Goal: Information Seeking & Learning: Learn about a topic

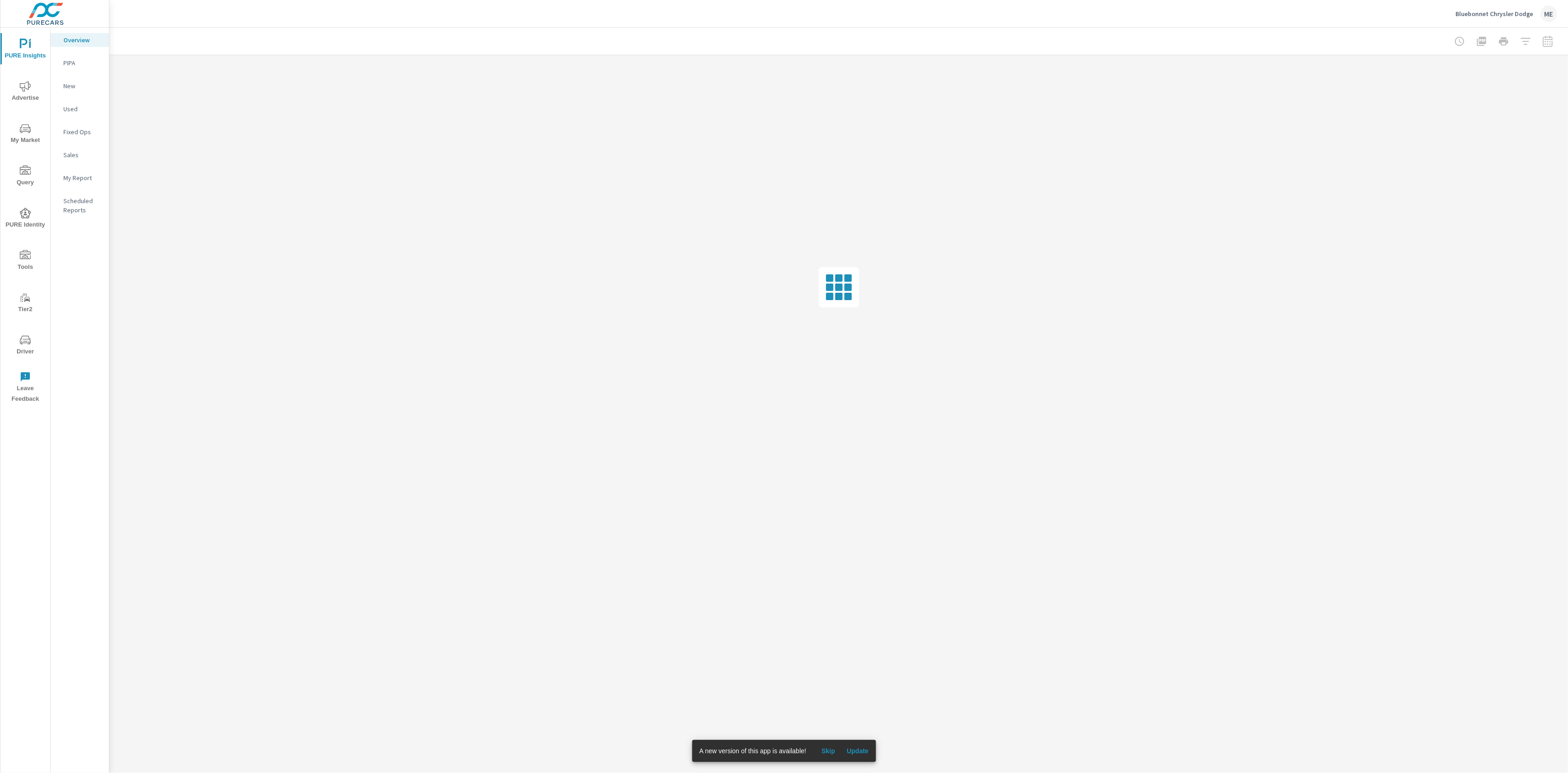
click at [21, 136] on span "My Market" at bounding box center [25, 134] width 44 height 23
click at [70, 113] on p "OEM Competitors" at bounding box center [82, 109] width 38 height 18
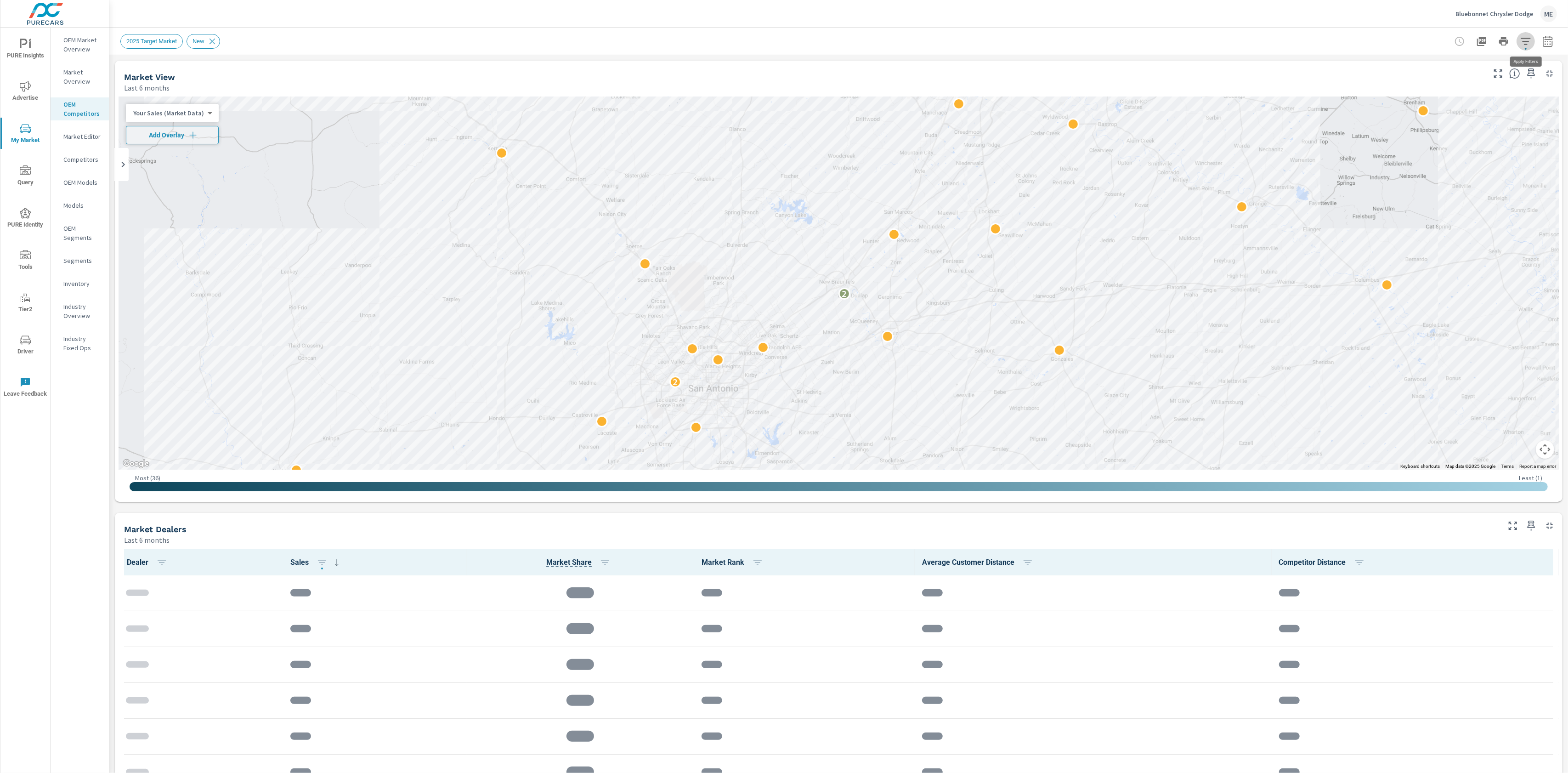
click at [1527, 46] on icon "button" at bounding box center [1526, 41] width 11 height 11
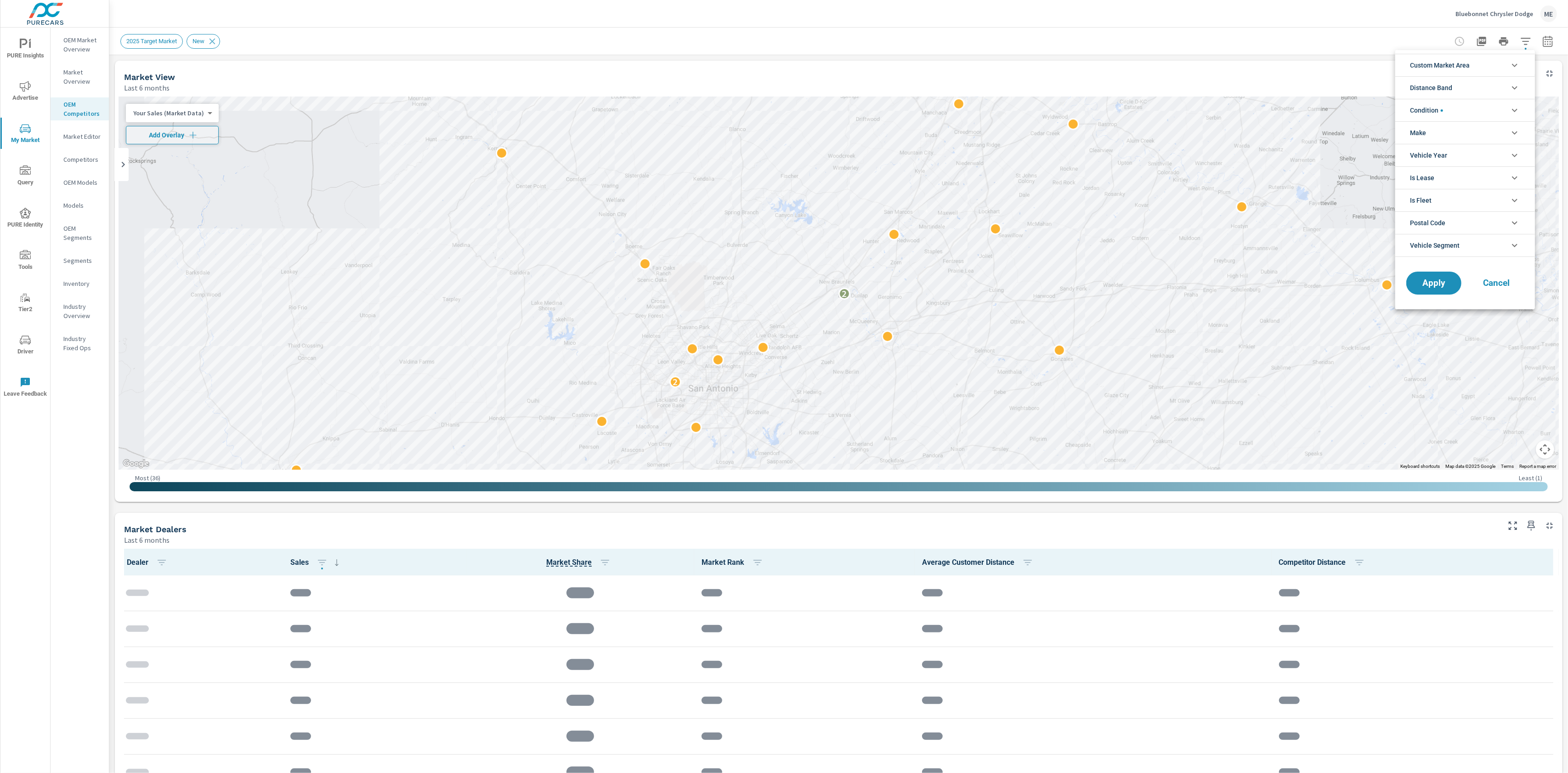
click at [1430, 65] on span "Custom Market Area" at bounding box center [1440, 65] width 60 height 22
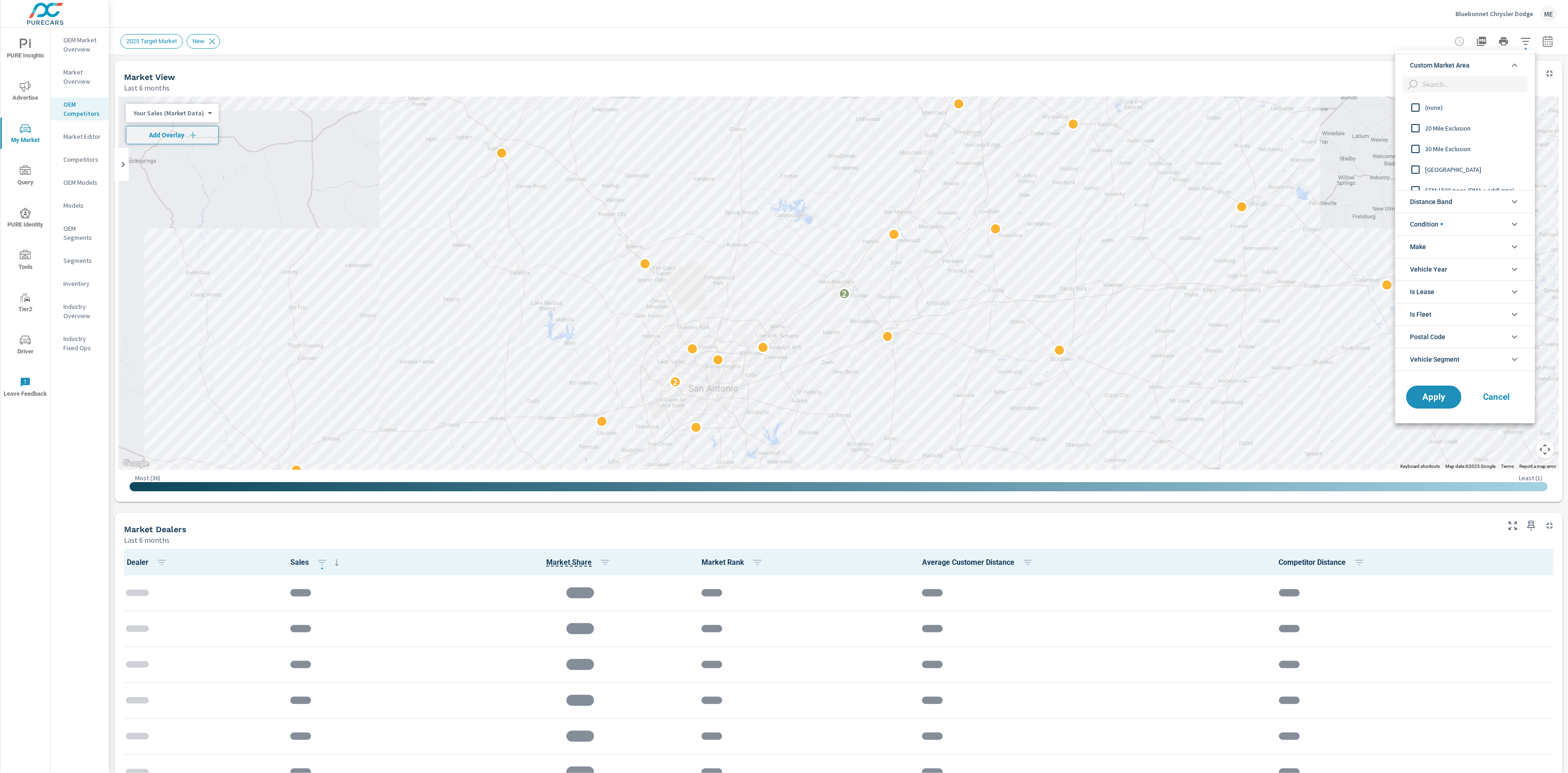
click at [1437, 201] on span "Distance Band" at bounding box center [1430, 201] width 42 height 22
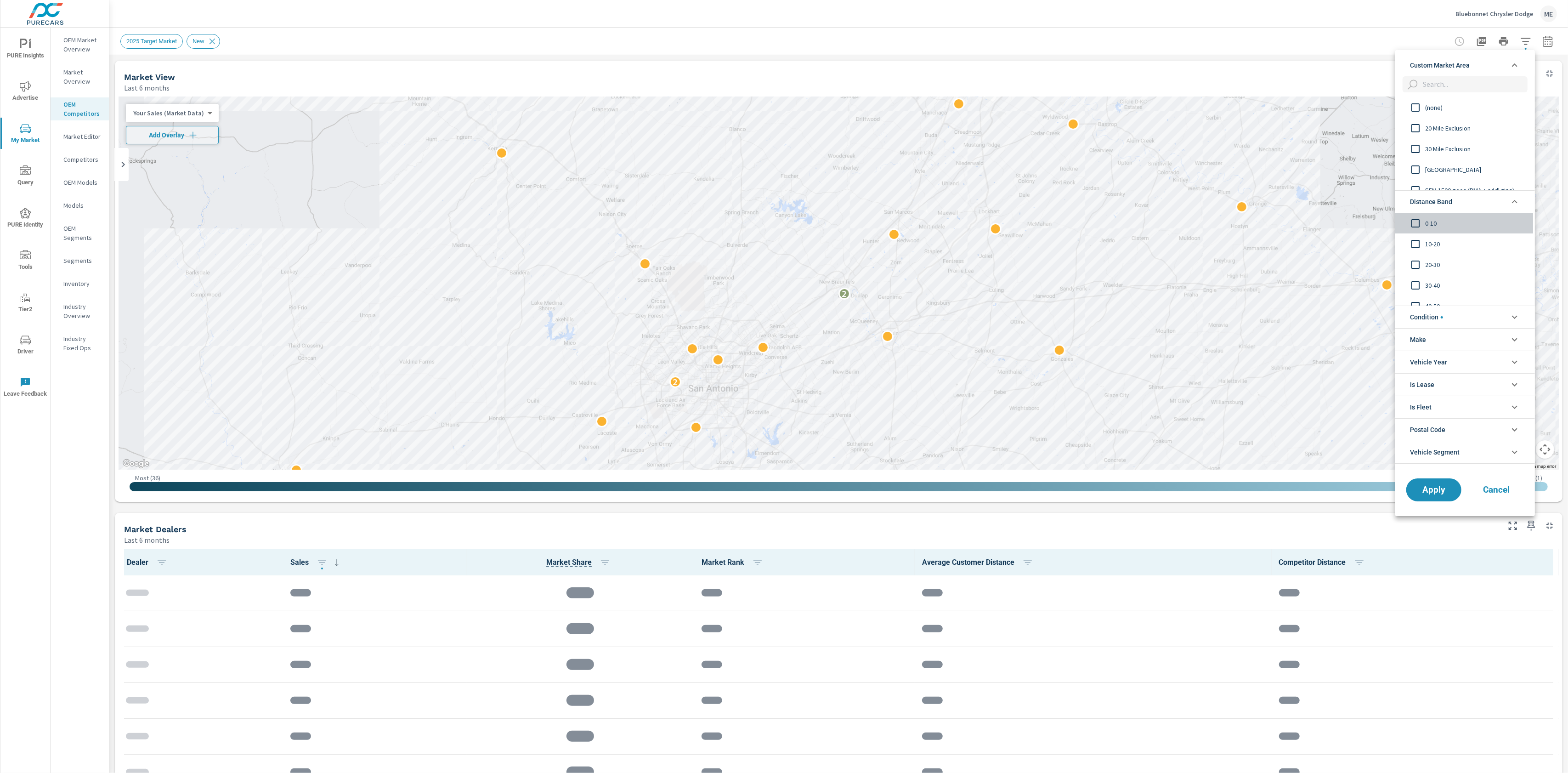
click at [1427, 223] on span "0-10" at bounding box center [1475, 223] width 100 height 11
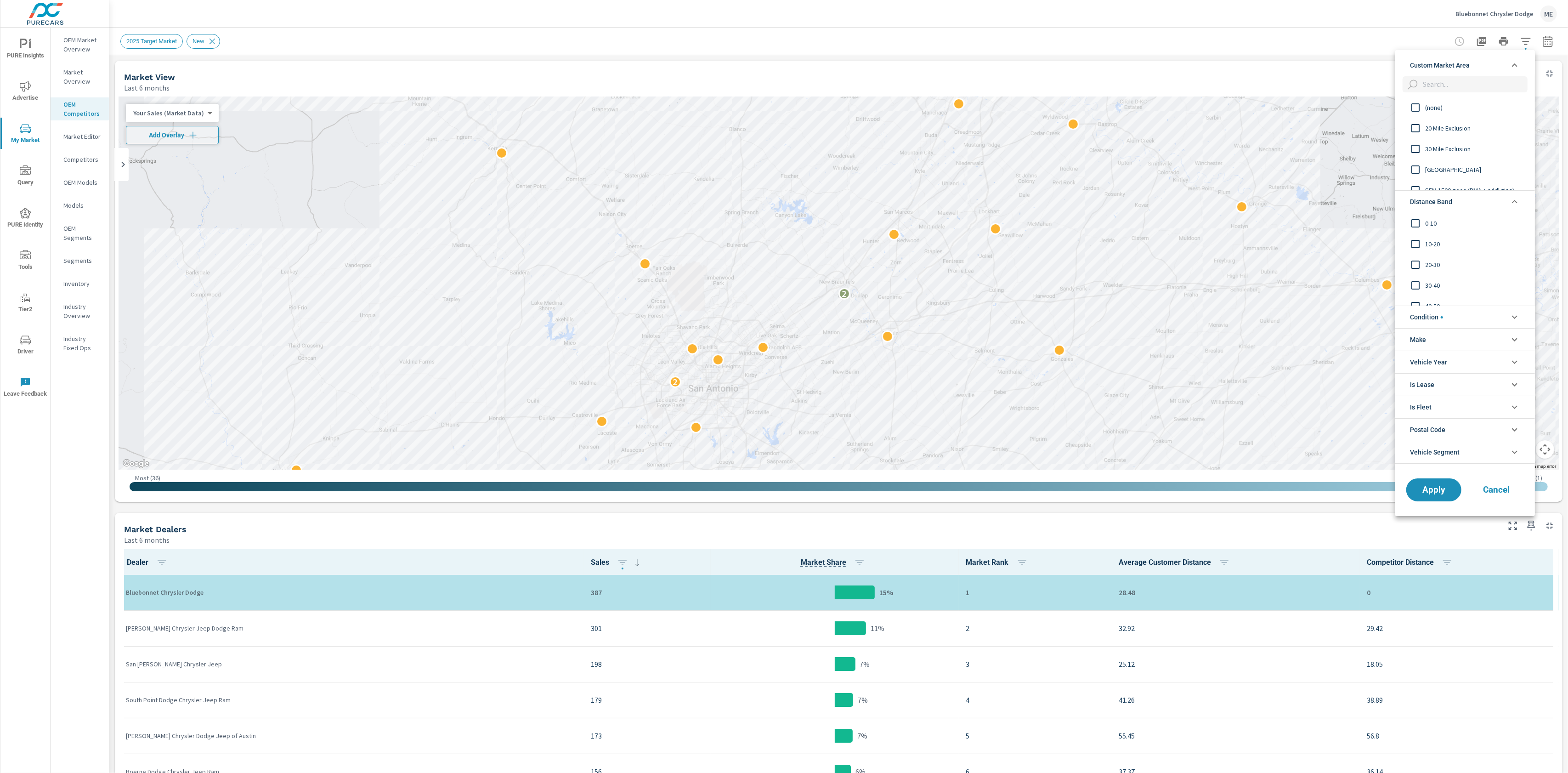
click at [93, 79] on div at bounding box center [784, 386] width 1568 height 773
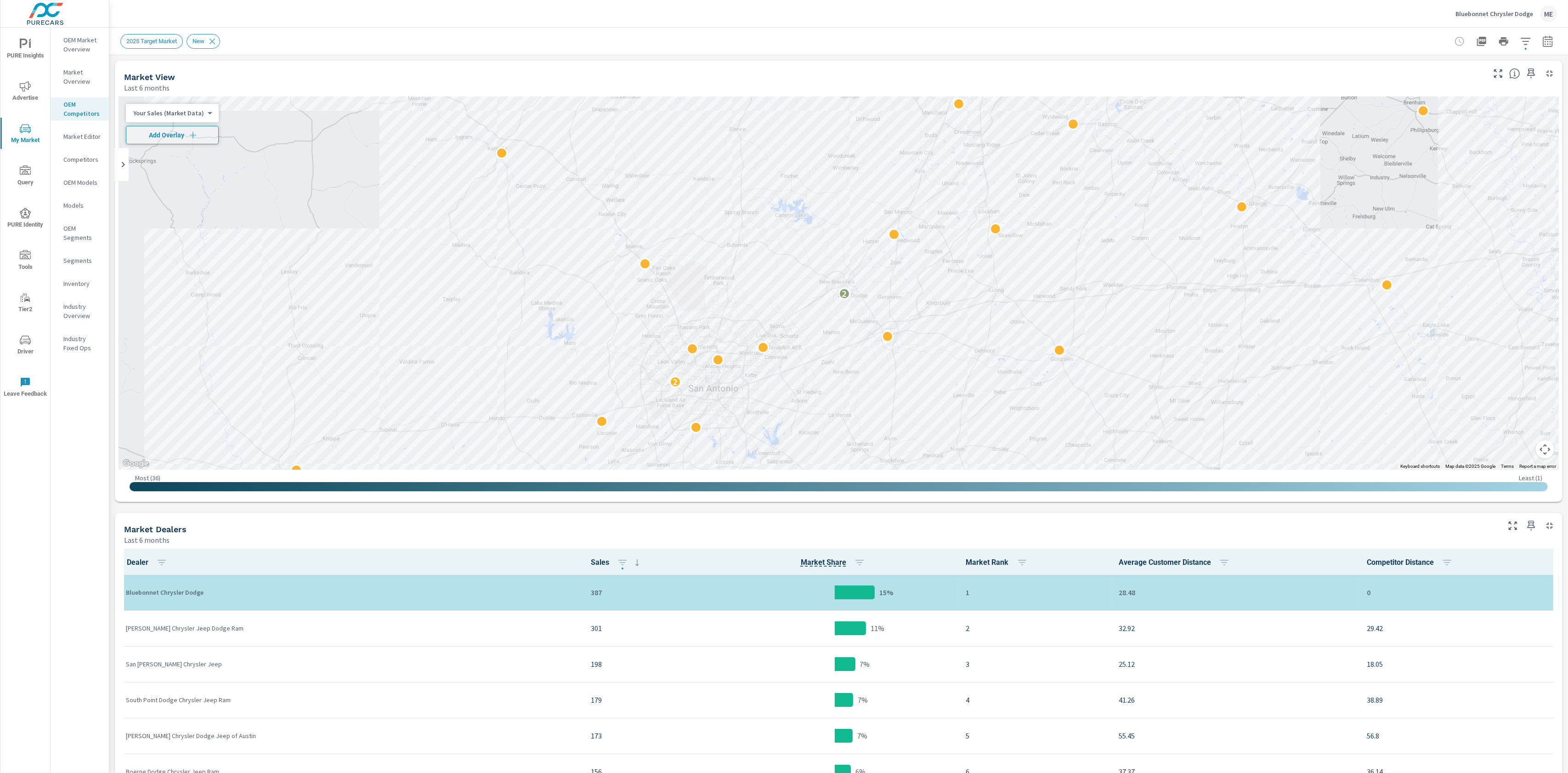
click at [84, 79] on div "Custom Market Area (none) 20 Mile Exclusion 30 Mile Exclusion Dallas SEM 1500 g…" at bounding box center [784, 386] width 1568 height 773
click at [80, 82] on p "Market Overview" at bounding box center [82, 77] width 38 height 18
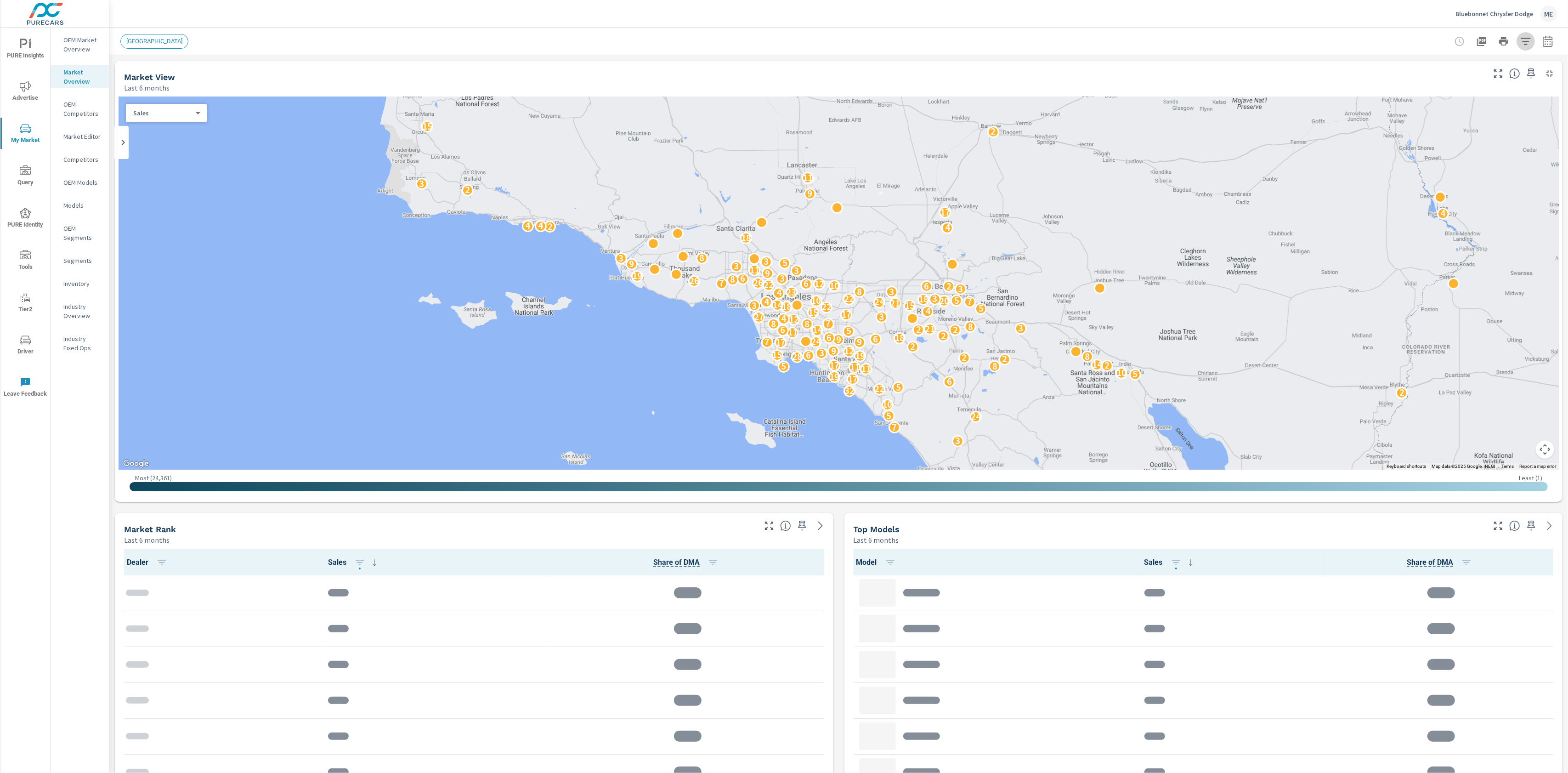
click at [1528, 41] on icon "button" at bounding box center [1526, 41] width 11 height 11
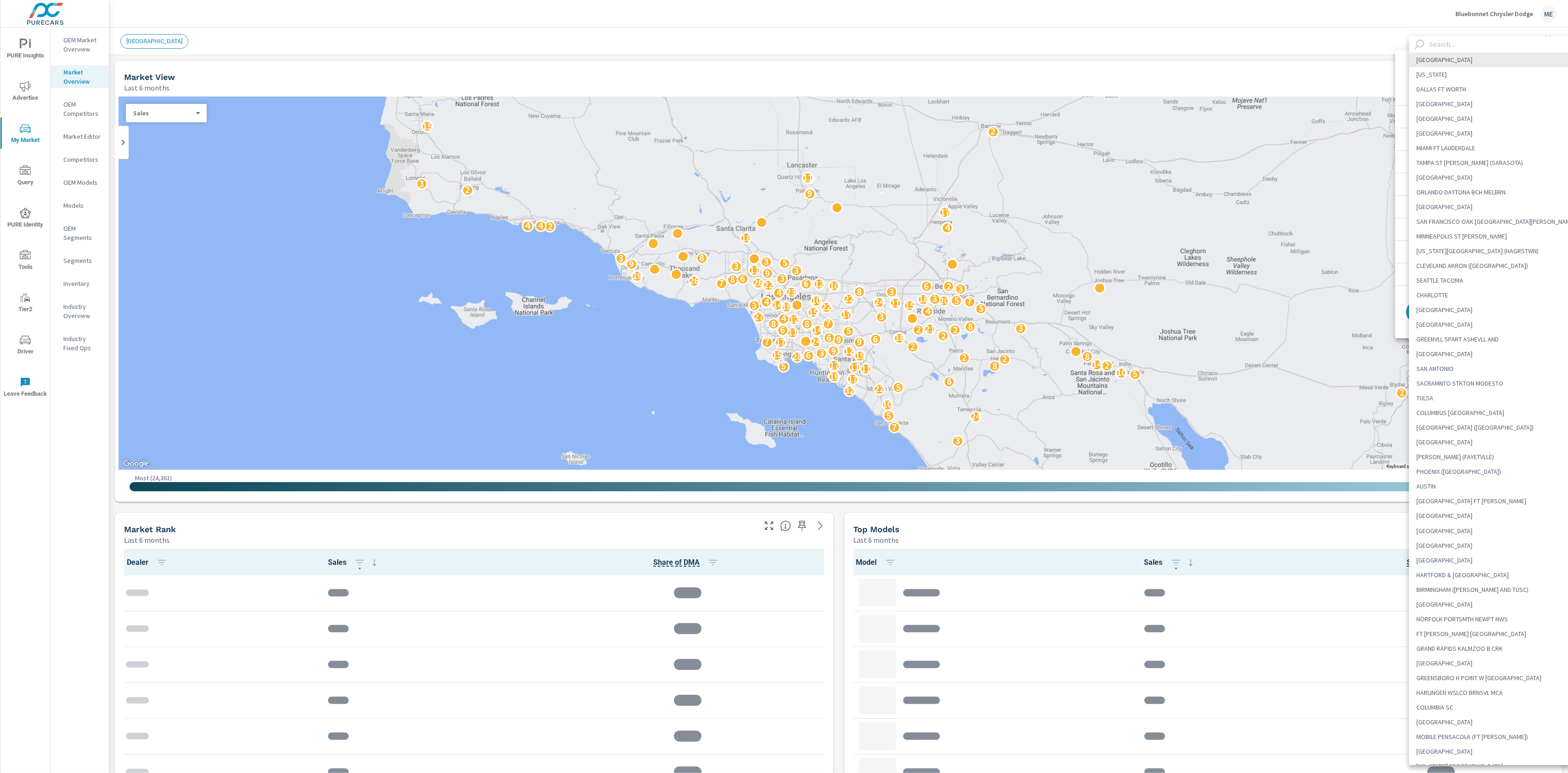
click at [1504, 71] on body "PURE Insights Advertise My Market Query PURE Identity Tools Tier2 Driver Leave …" at bounding box center [784, 386] width 1568 height 773
click at [1481, 46] on input "text" at bounding box center [1504, 44] width 157 height 16
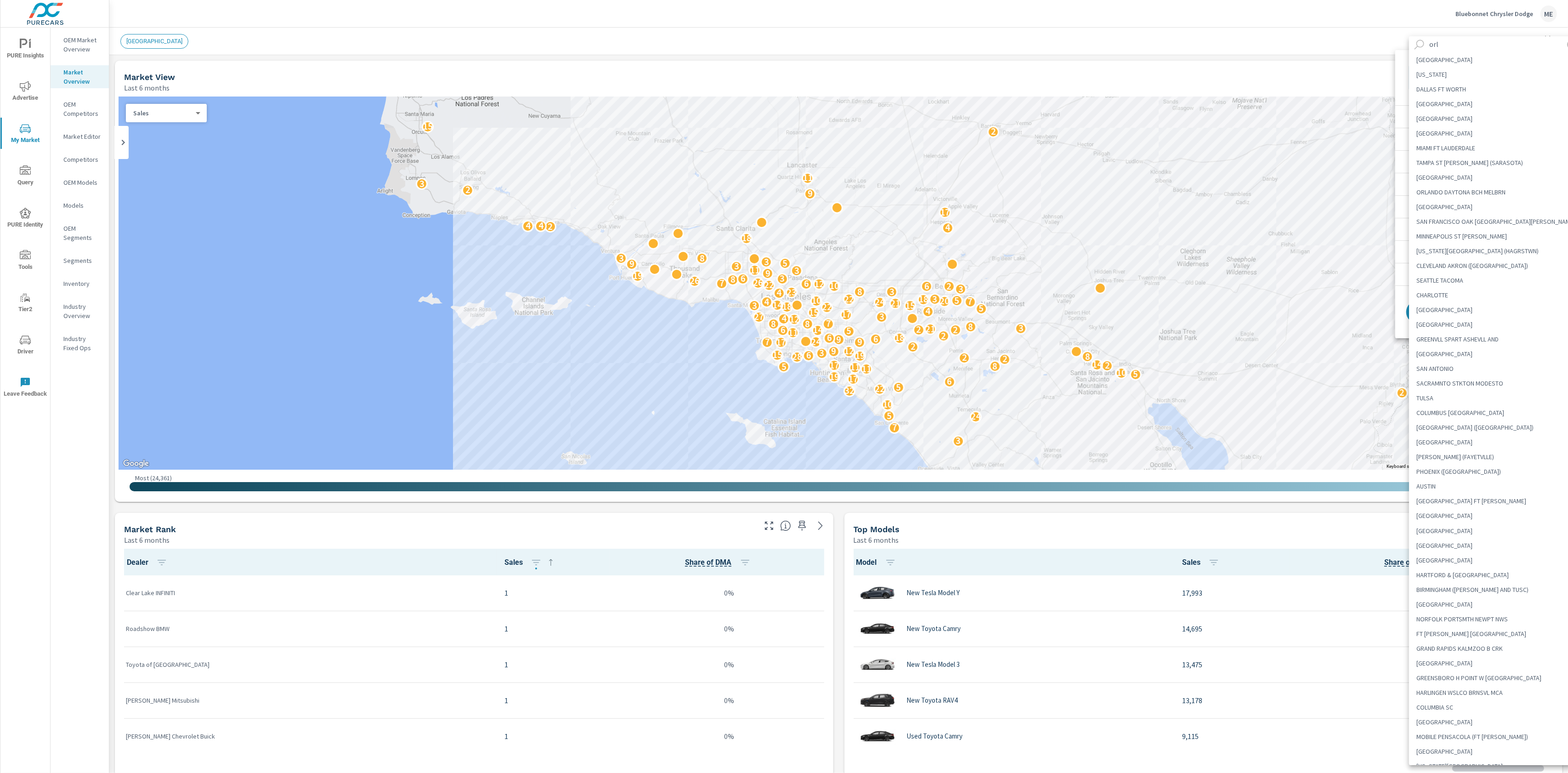
scroll to position [1, 0]
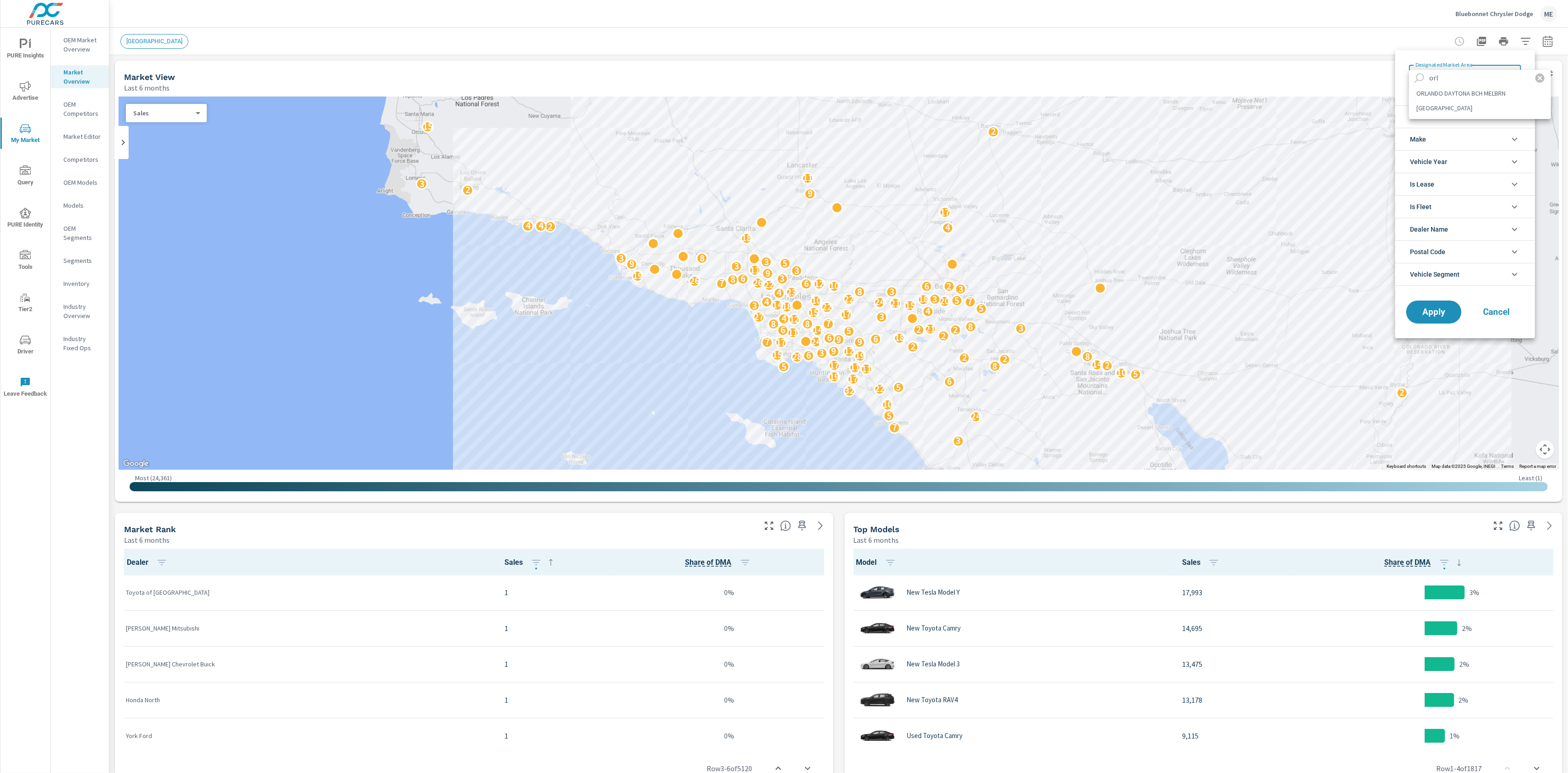
type input "orl"
click at [1453, 94] on li "ORLANDO DAYTONA BCH MELBRN" at bounding box center [1480, 93] width 142 height 15
type Area "ORLANDO DAYTONA BCH MELBRN"
click at [1427, 280] on span "Vehicle Segment" at bounding box center [1435, 274] width 50 height 22
click at [1463, 296] on input "filter options" at bounding box center [1473, 293] width 108 height 16
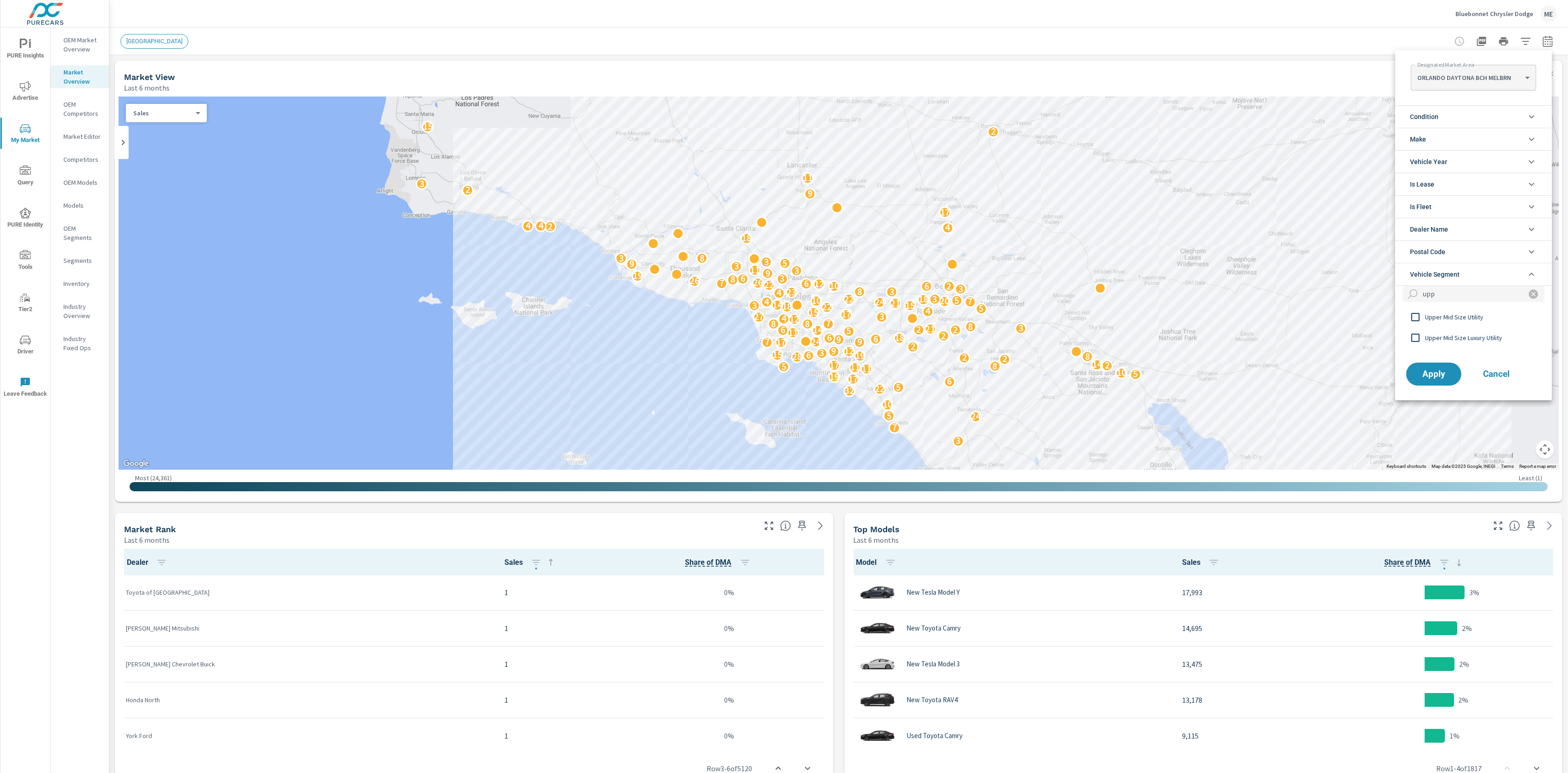
type input "upp"
click at [1478, 343] on span "Upper Mid Size Luxury Utility" at bounding box center [1475, 338] width 100 height 11
click at [1443, 365] on button "Apply" at bounding box center [1434, 374] width 57 height 24
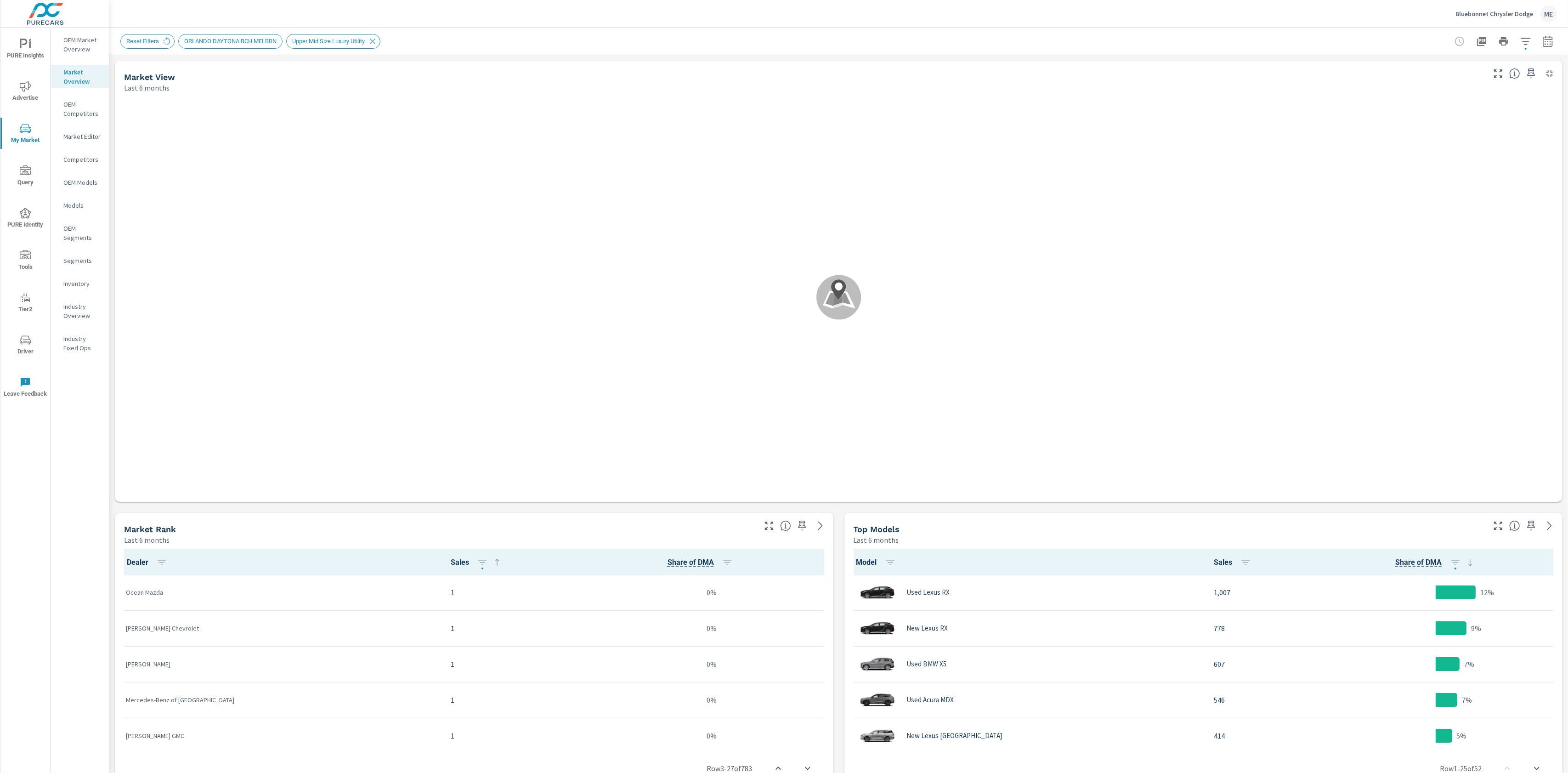
scroll to position [1, 0]
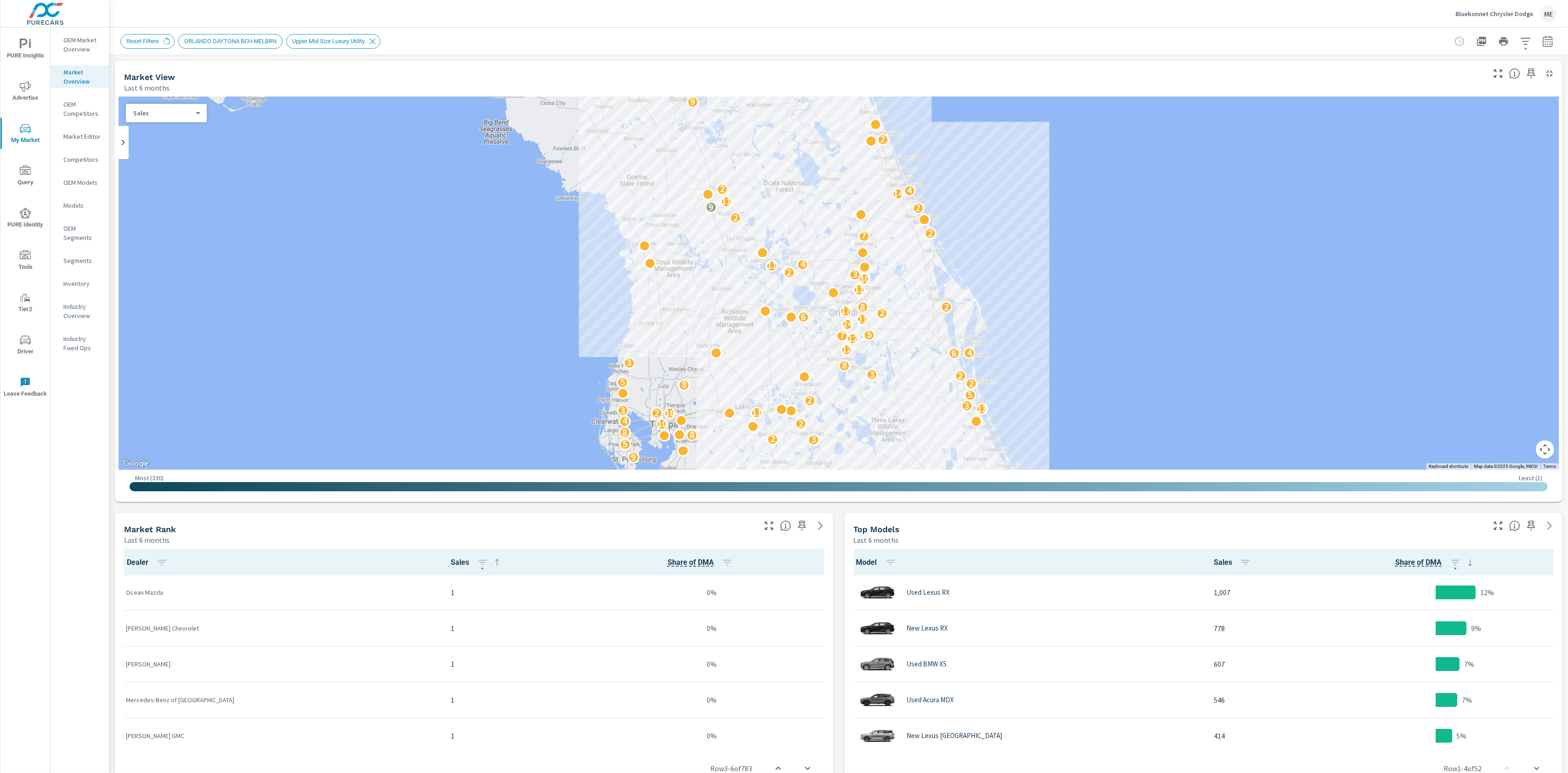
click at [1525, 42] on icon "button" at bounding box center [1526, 41] width 11 height 11
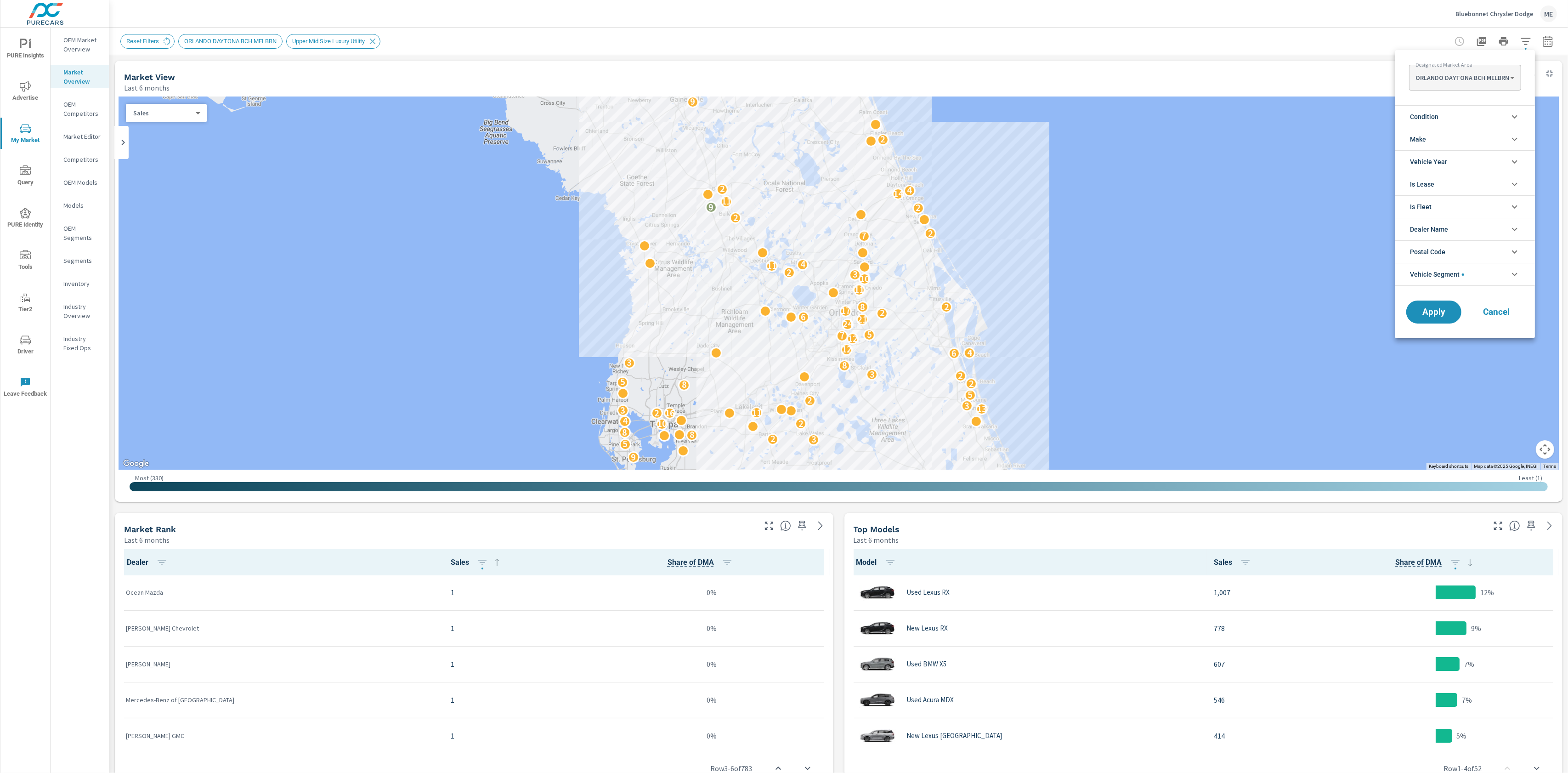
click at [1440, 139] on li "Make" at bounding box center [1465, 139] width 139 height 23
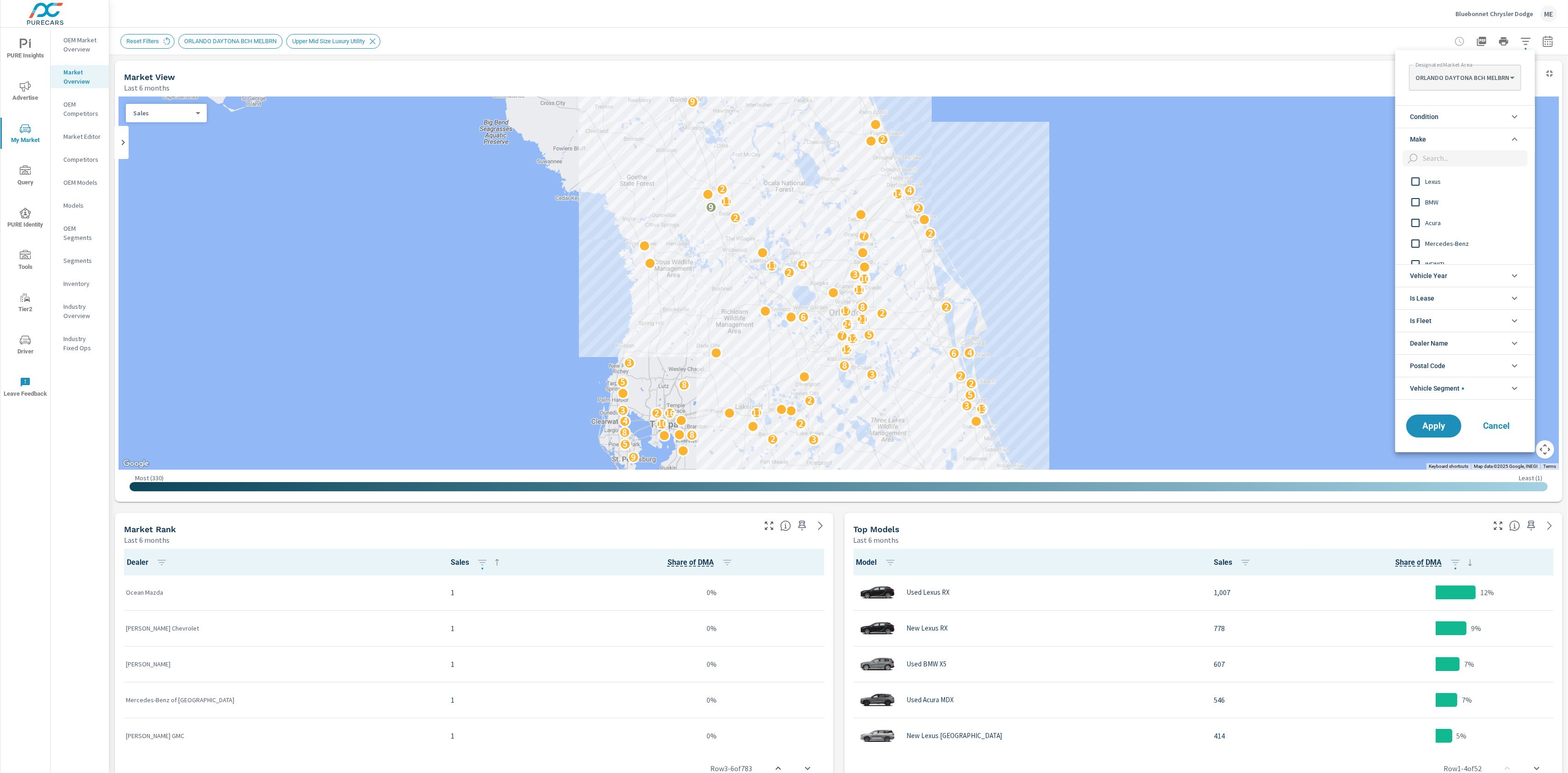
click at [1439, 121] on li "Condition" at bounding box center [1465, 116] width 139 height 23
click at [1437, 141] on span "New" at bounding box center [1475, 138] width 100 height 11
click at [1441, 469] on span "Apply" at bounding box center [1434, 467] width 38 height 9
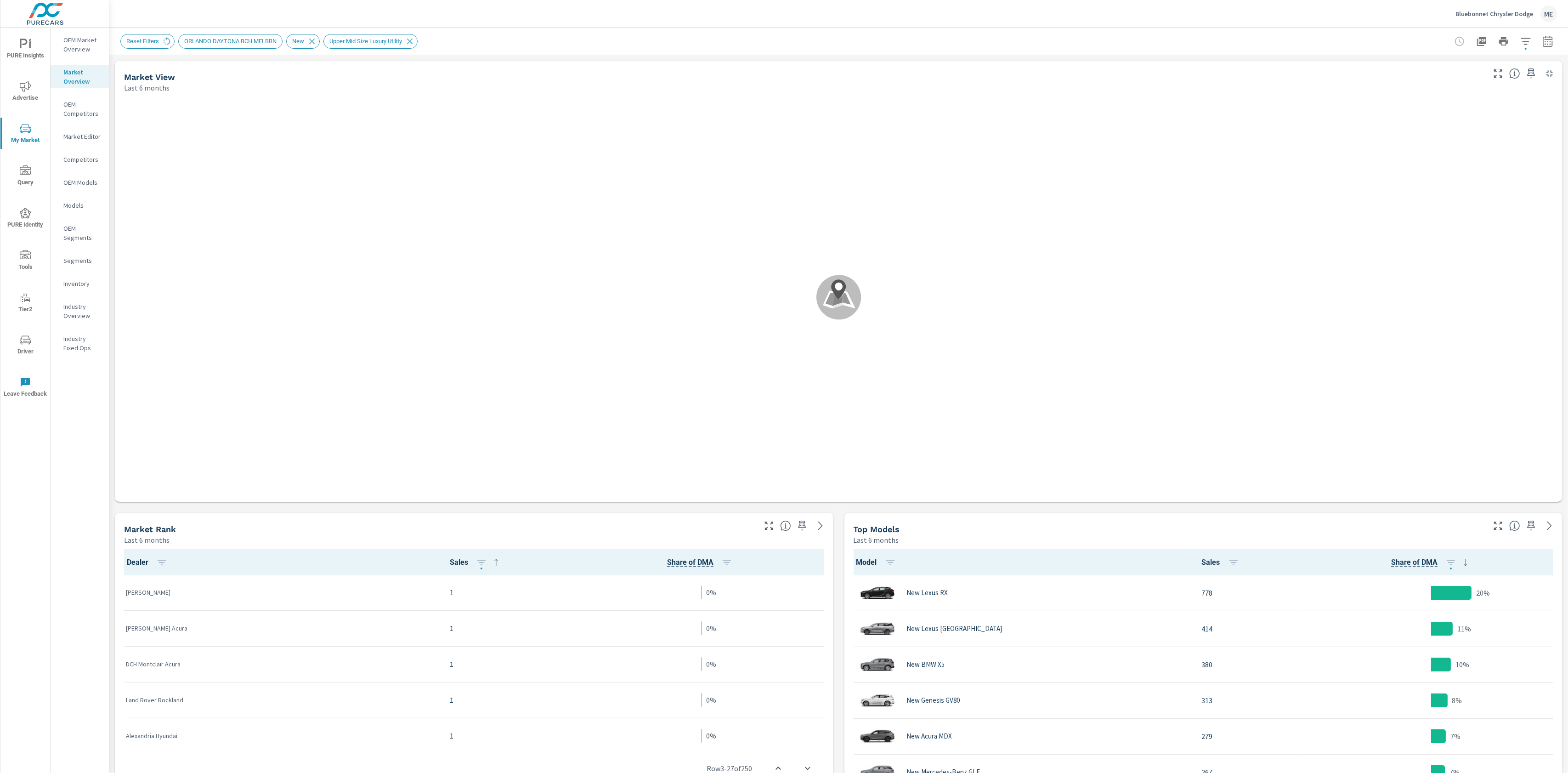
scroll to position [1, 0]
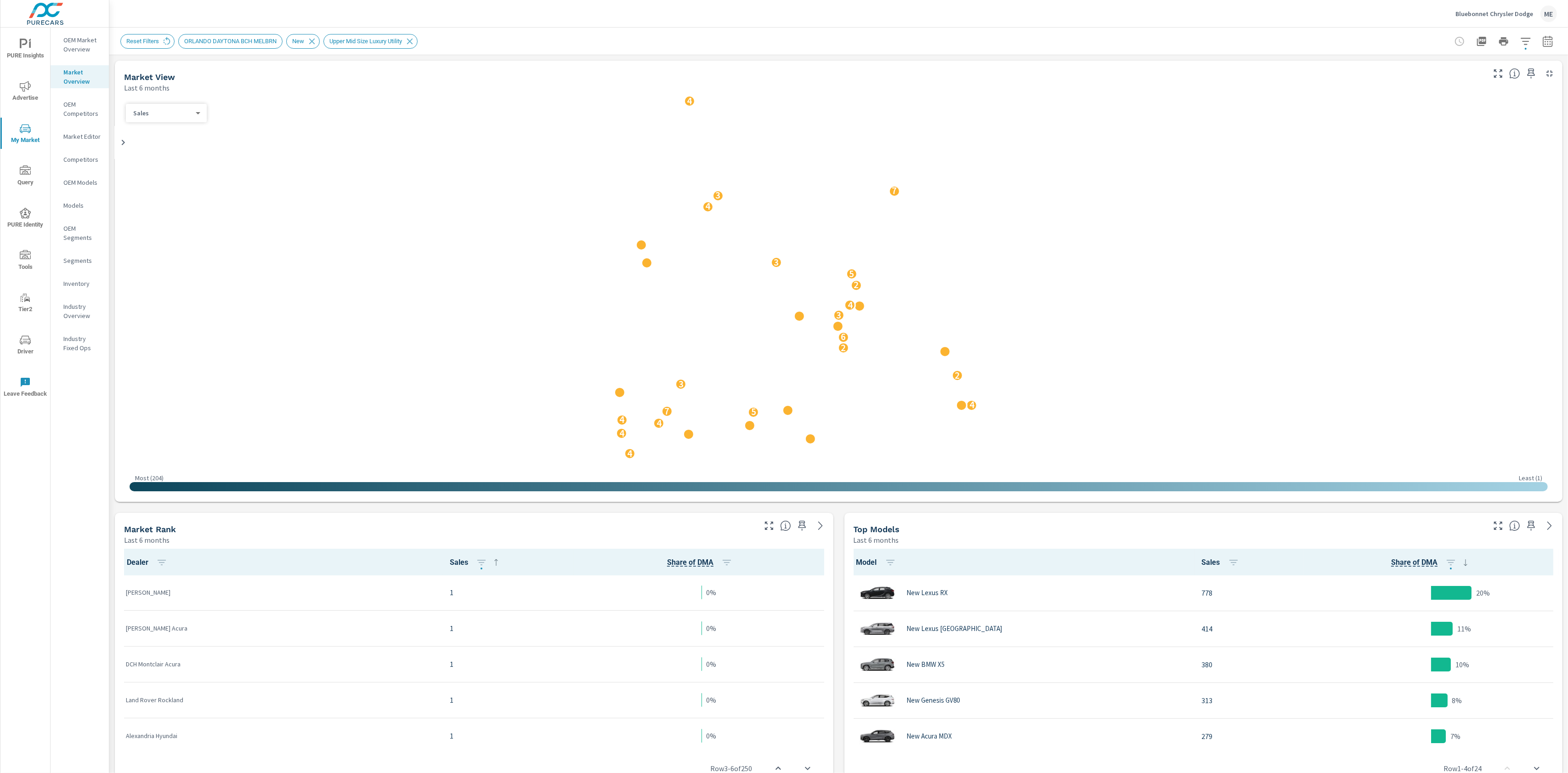
scroll to position [1, 0]
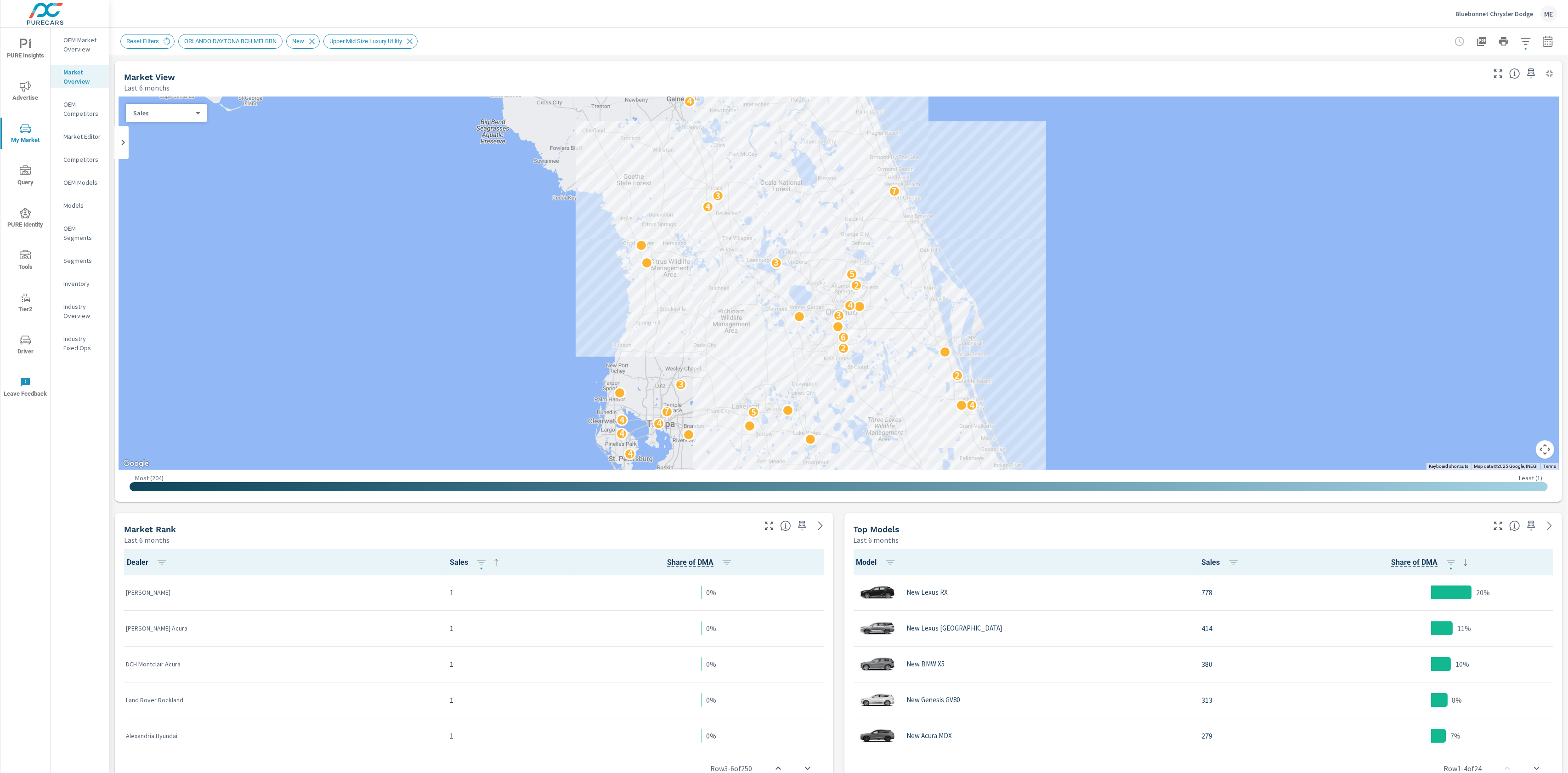
click at [1550, 41] on icon "button" at bounding box center [1548, 43] width 6 height 4
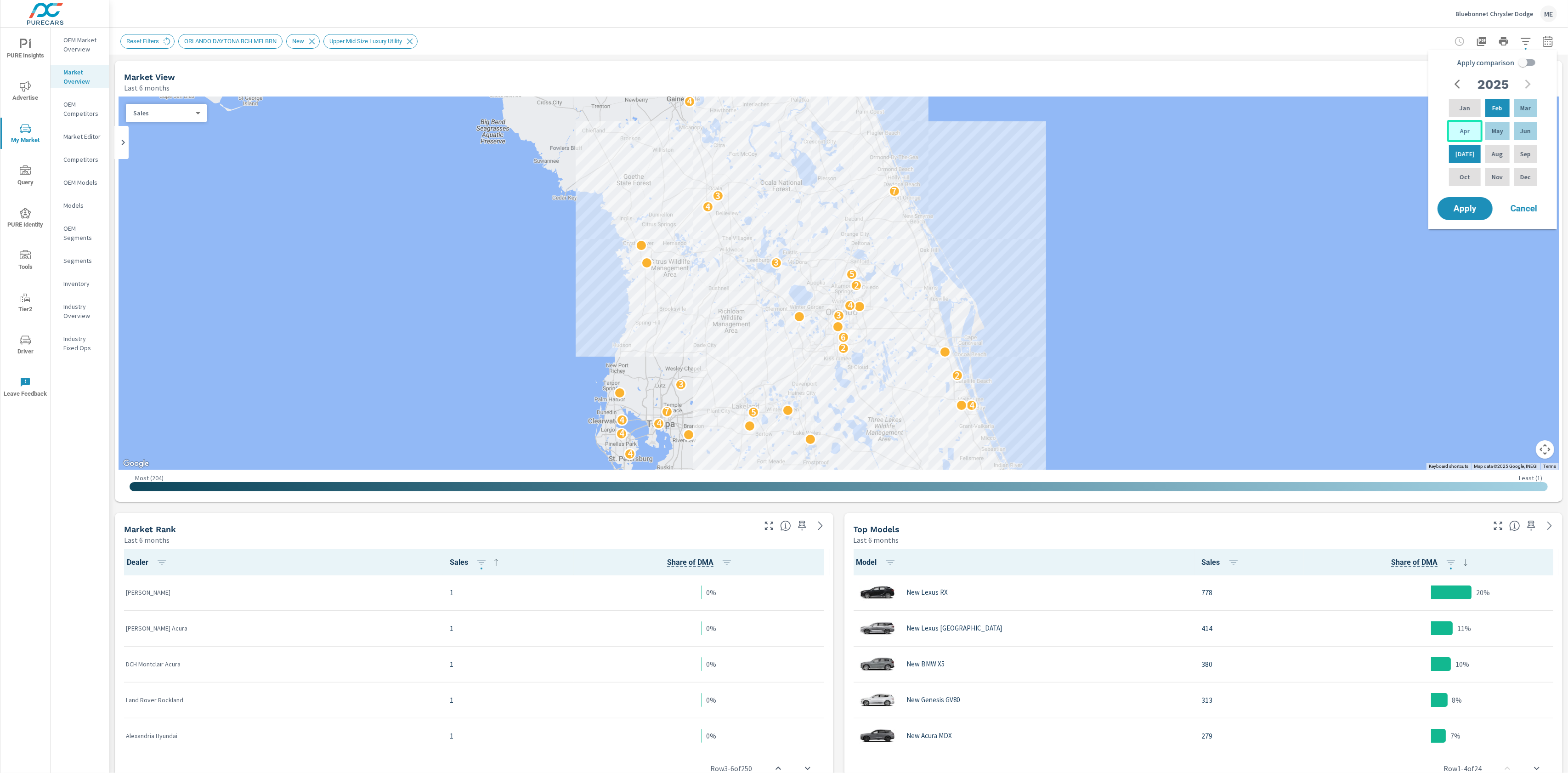
click at [1460, 133] on p "Apr" at bounding box center [1465, 131] width 10 height 9
drag, startPoint x: 1513, startPoint y: 133, endPoint x: 1530, endPoint y: 103, distance: 34.5
click at [1514, 132] on div "Jun" at bounding box center [1526, 131] width 27 height 22
click at [1525, 61] on input "Apply comparison" at bounding box center [1523, 62] width 52 height 18
checkbox input "true"
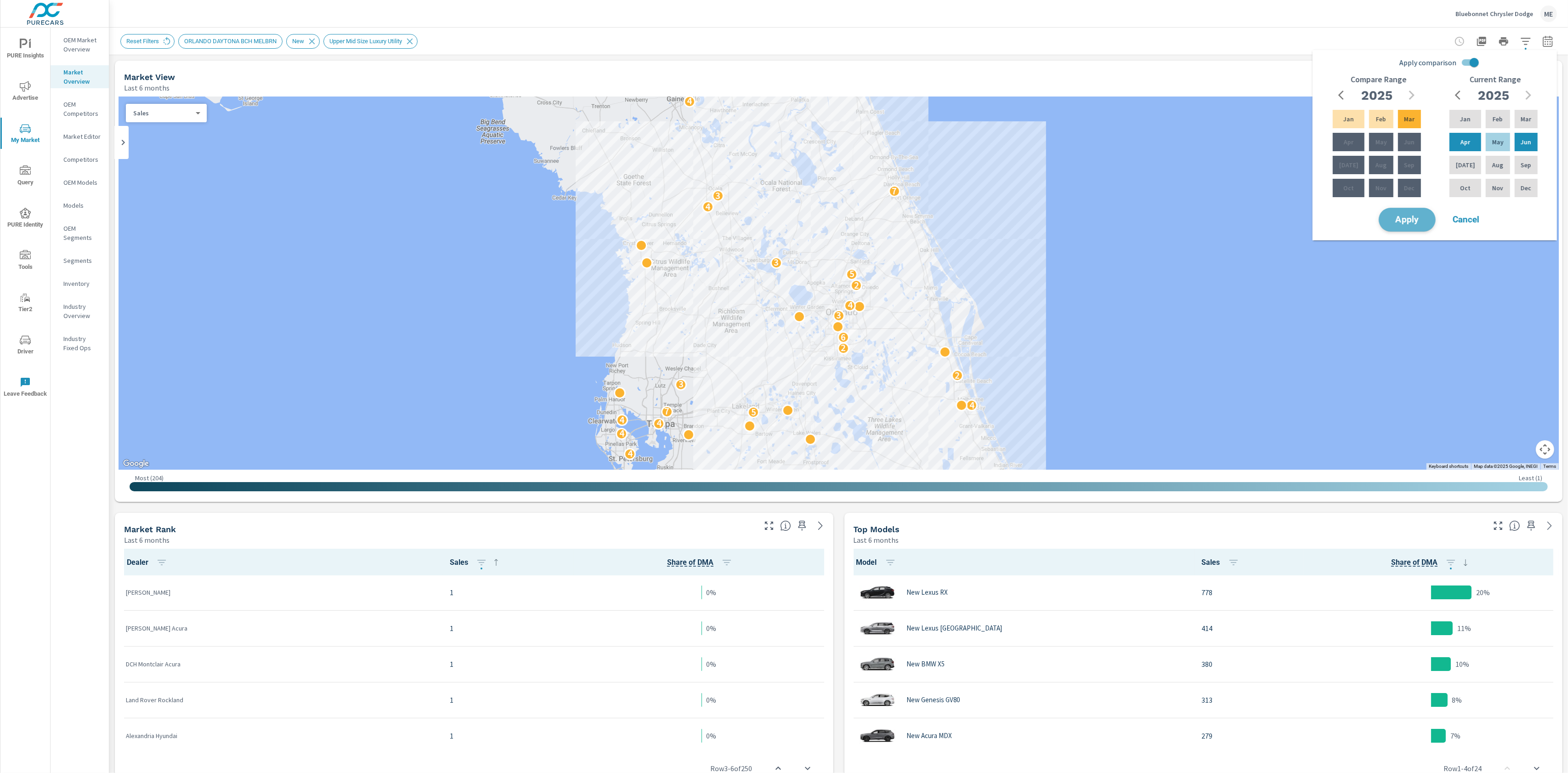
click at [1390, 226] on button "Apply" at bounding box center [1407, 219] width 57 height 24
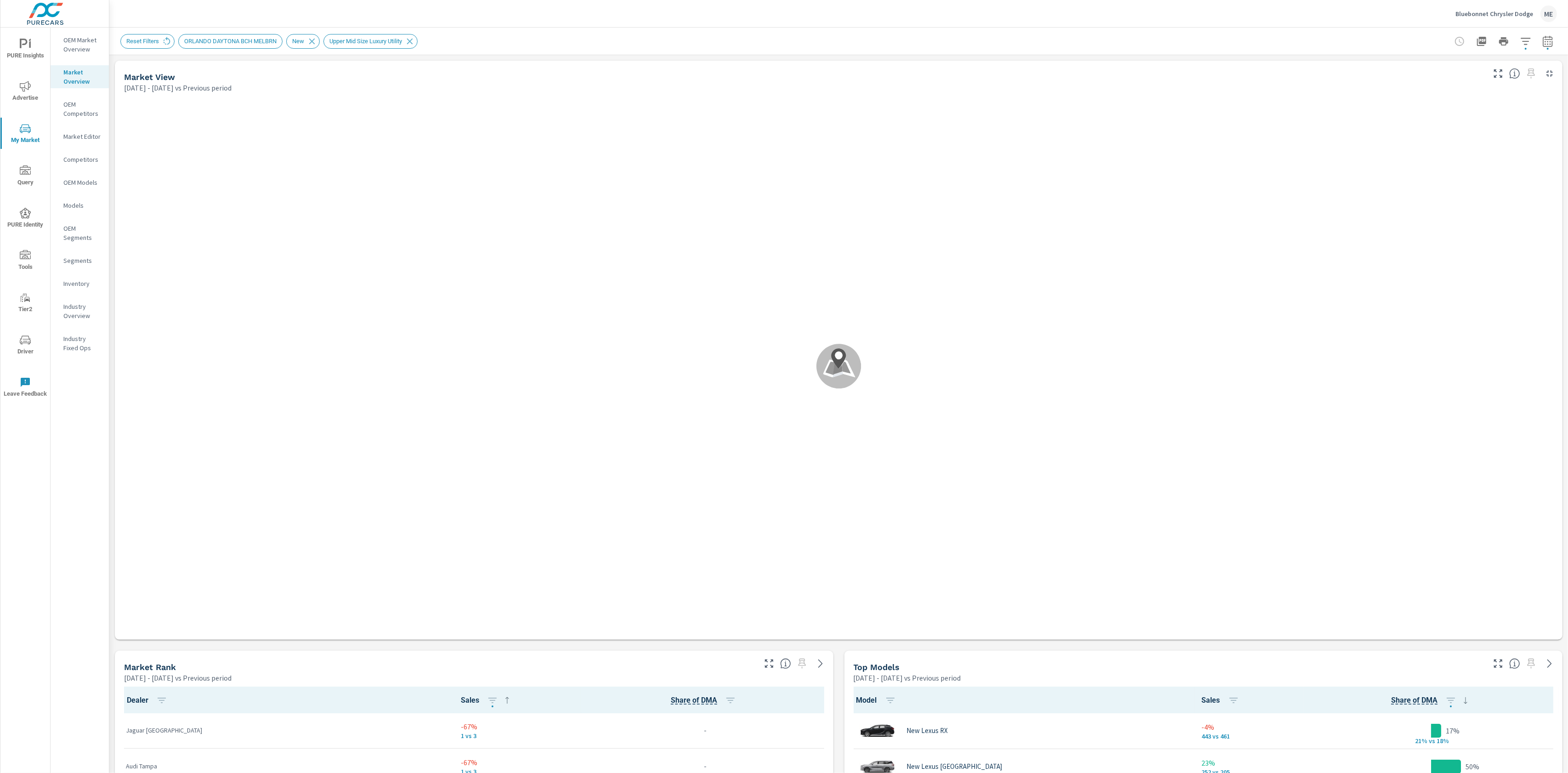
scroll to position [1, 0]
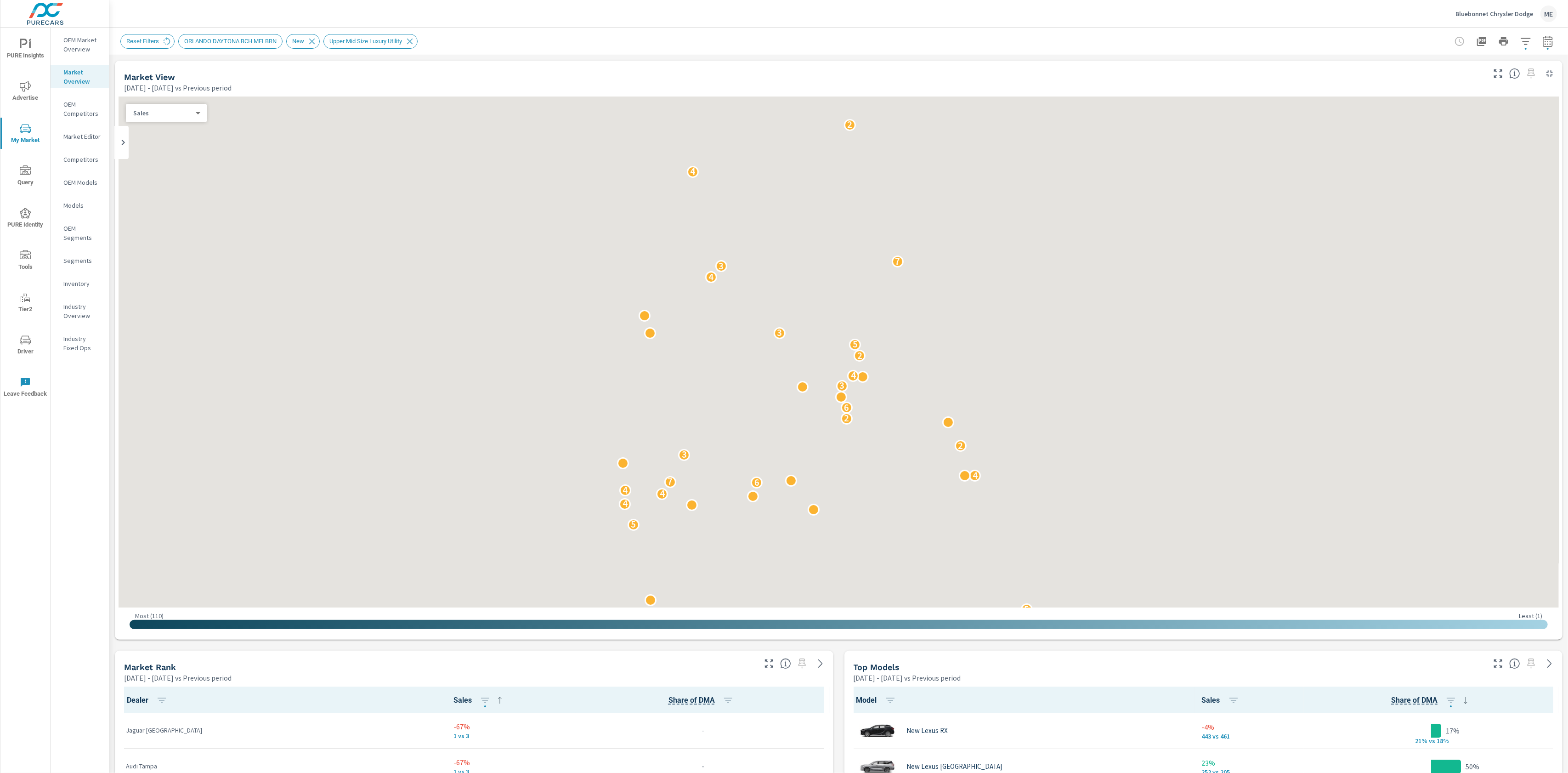
scroll to position [1, 0]
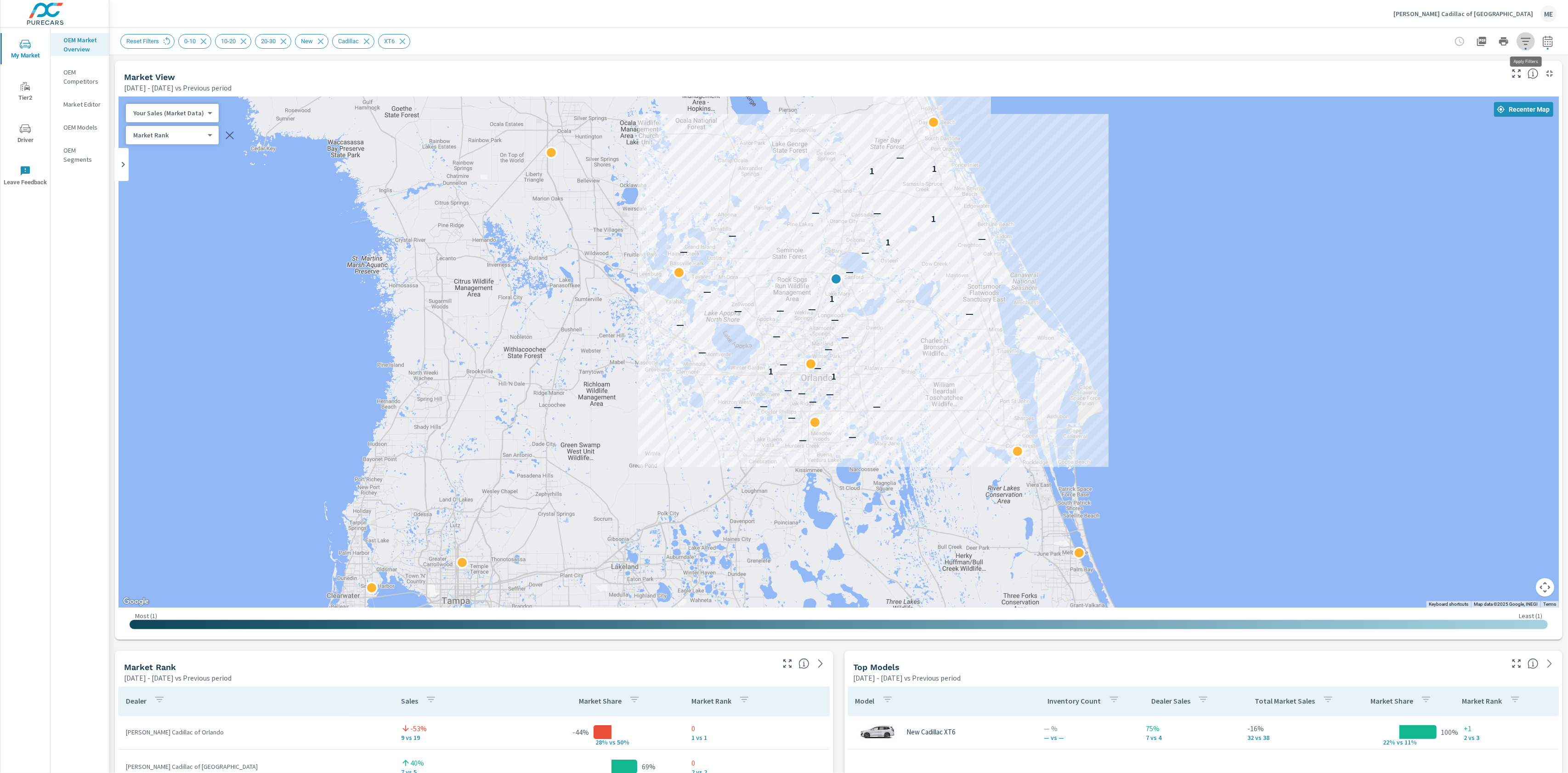
click at [1523, 42] on icon "button" at bounding box center [1526, 41] width 11 height 11
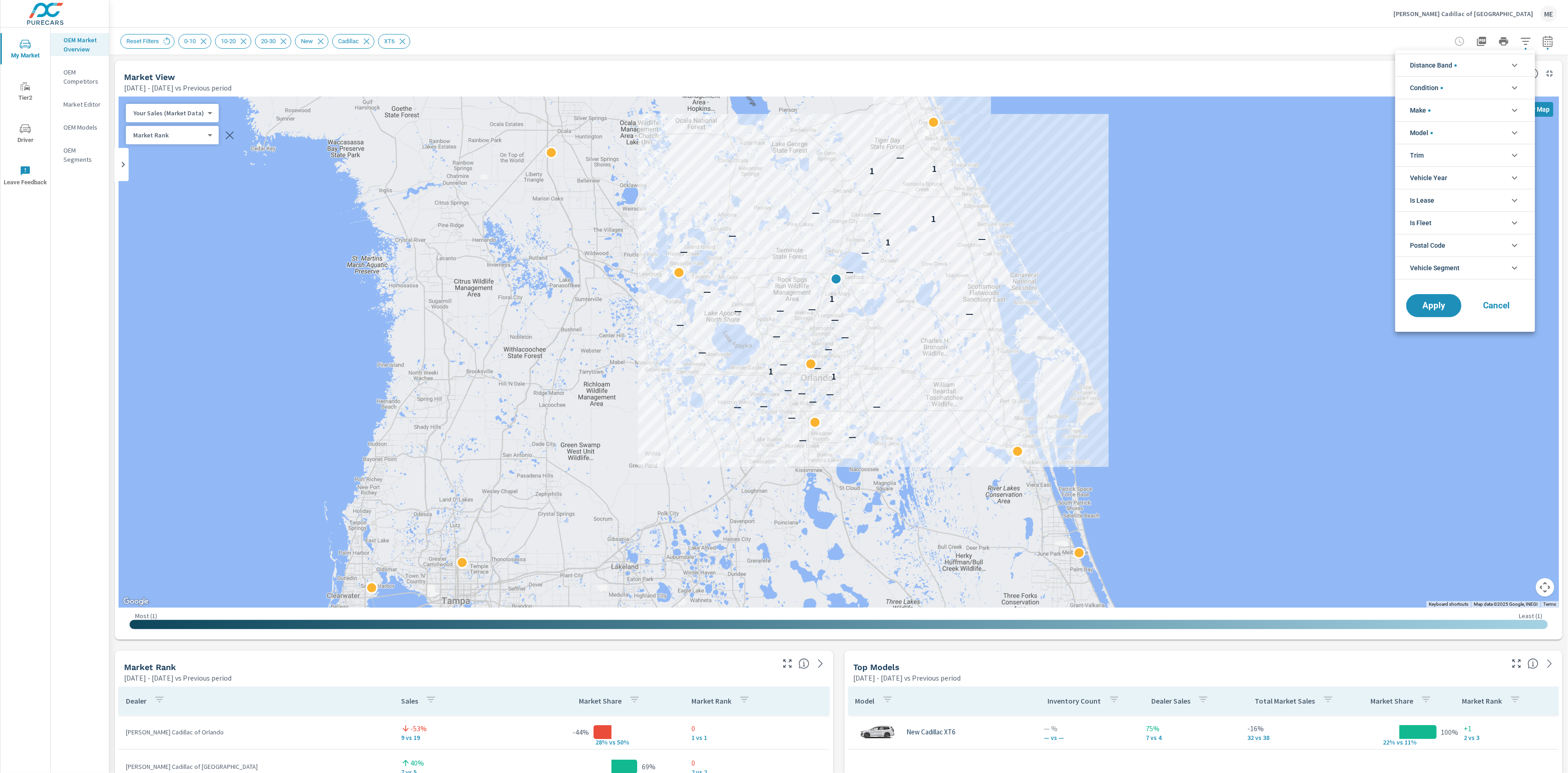
scroll to position [52, 0]
click at [1437, 275] on span "Vehicle Segment" at bounding box center [1435, 268] width 50 height 22
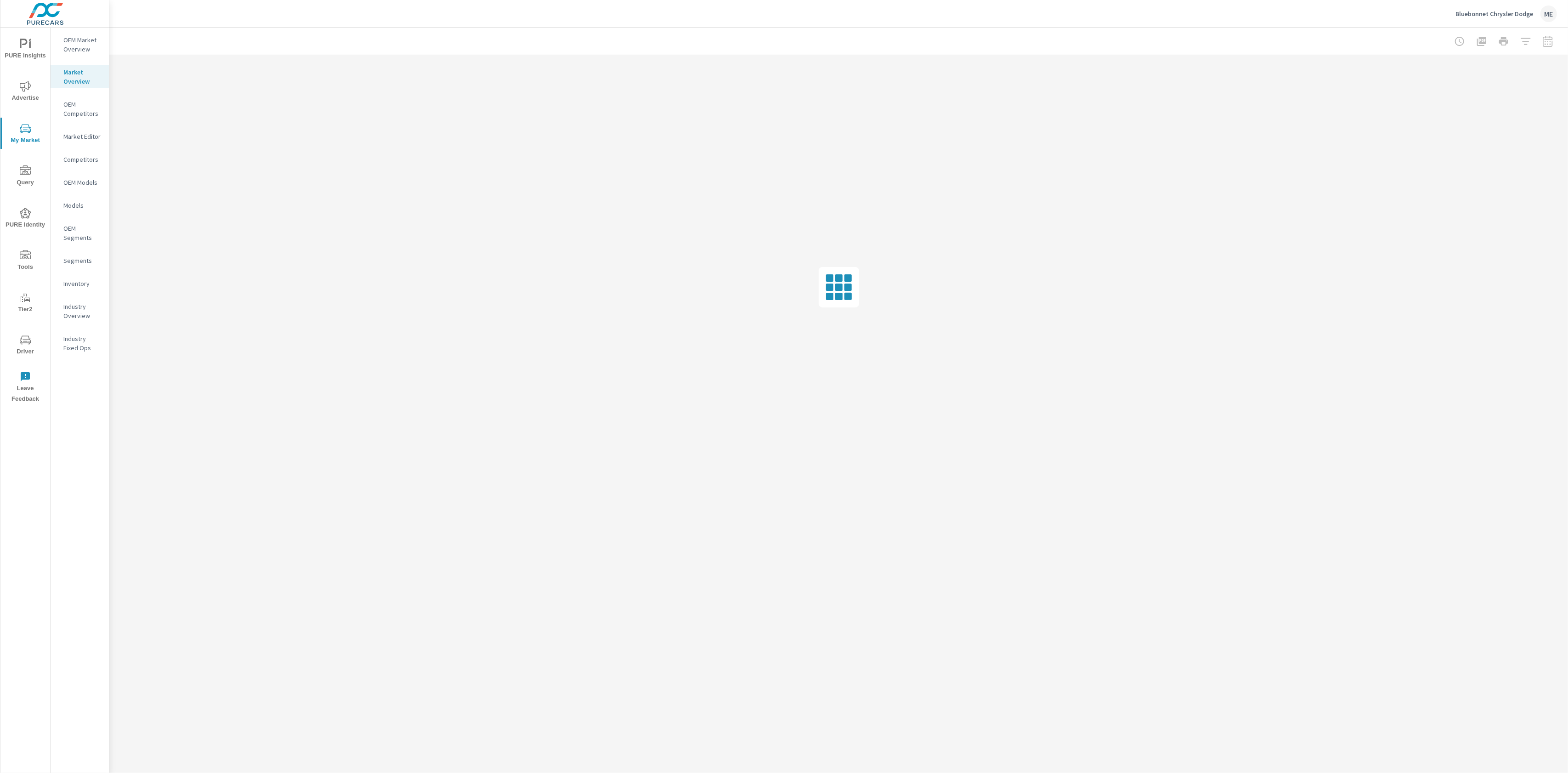
click at [21, 44] on icon "nav menu" at bounding box center [23, 43] width 8 height 10
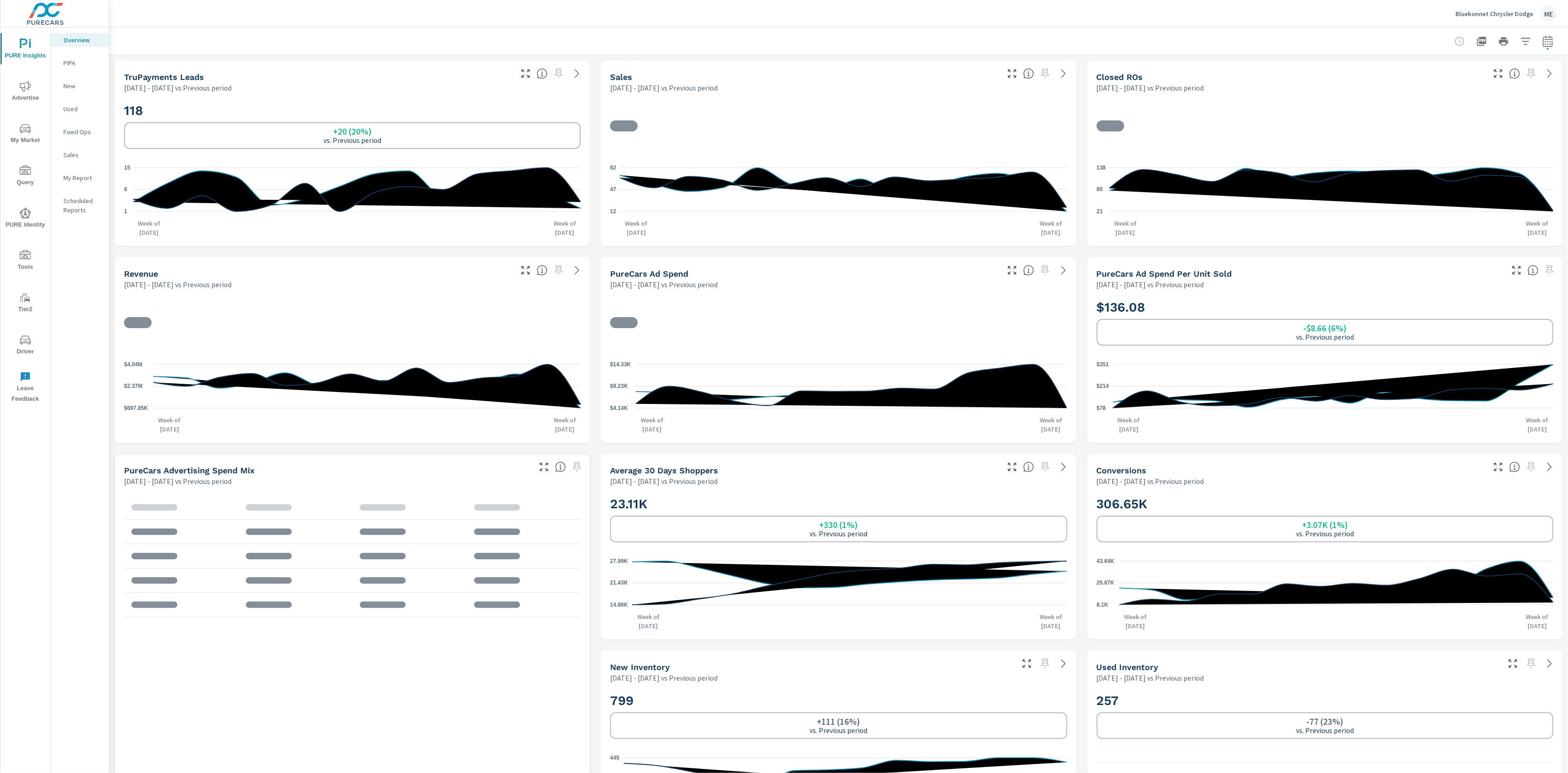
scroll to position [394, 0]
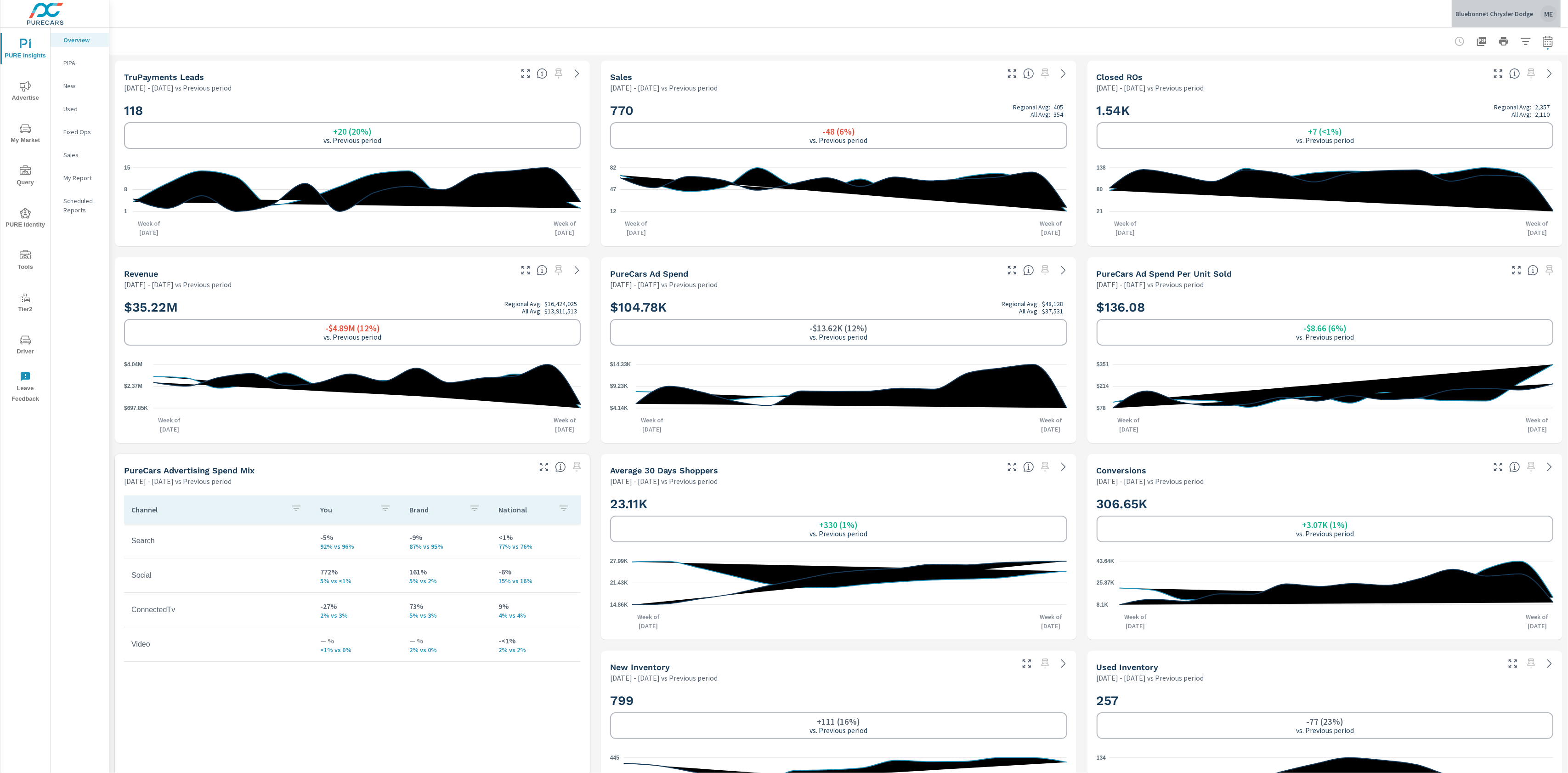
click at [1508, 10] on p "Bluebonnet Chrysler Dodge" at bounding box center [1494, 14] width 78 height 9
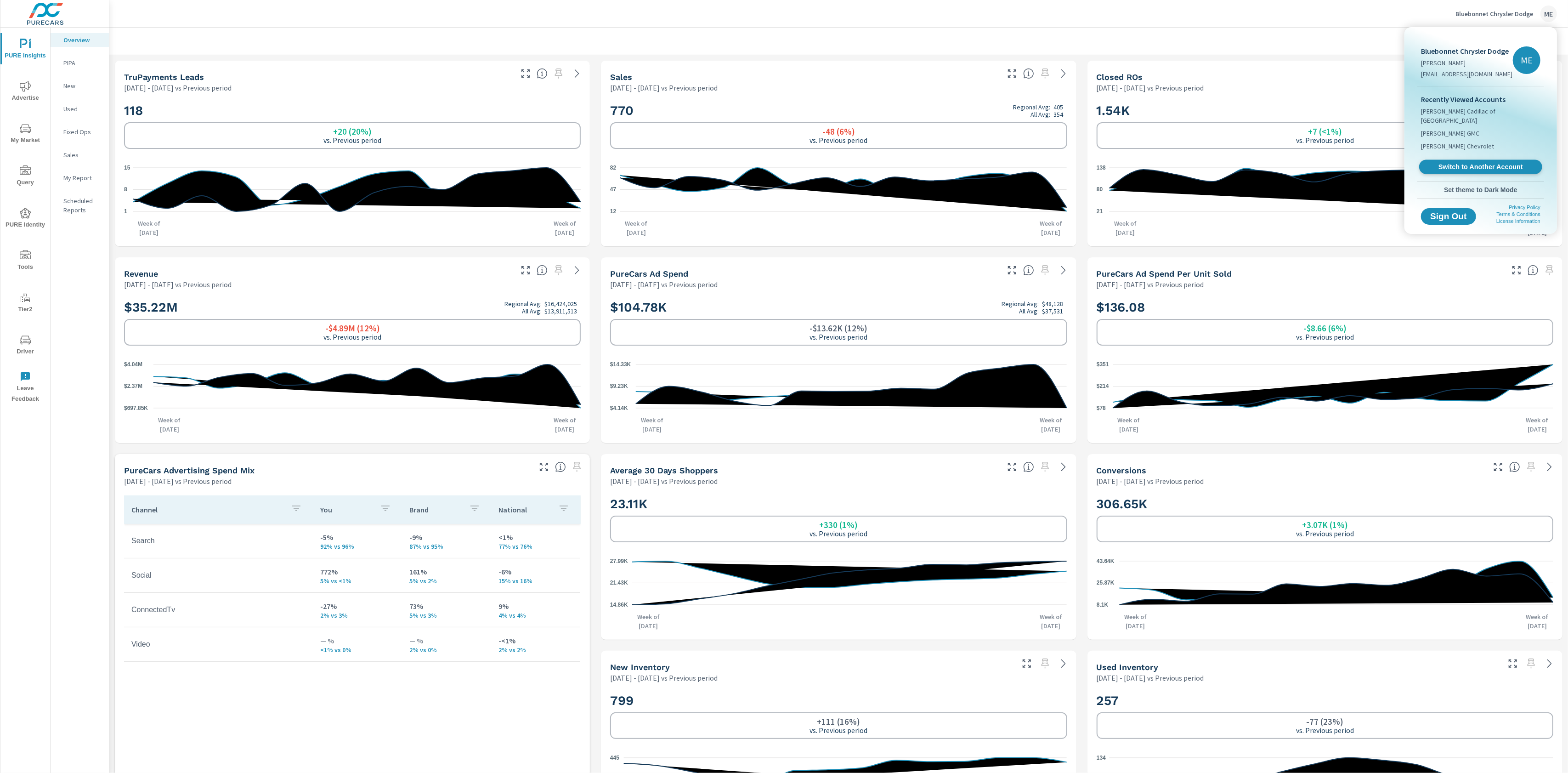
click at [1477, 163] on span "Switch to Another Account" at bounding box center [1480, 167] width 113 height 9
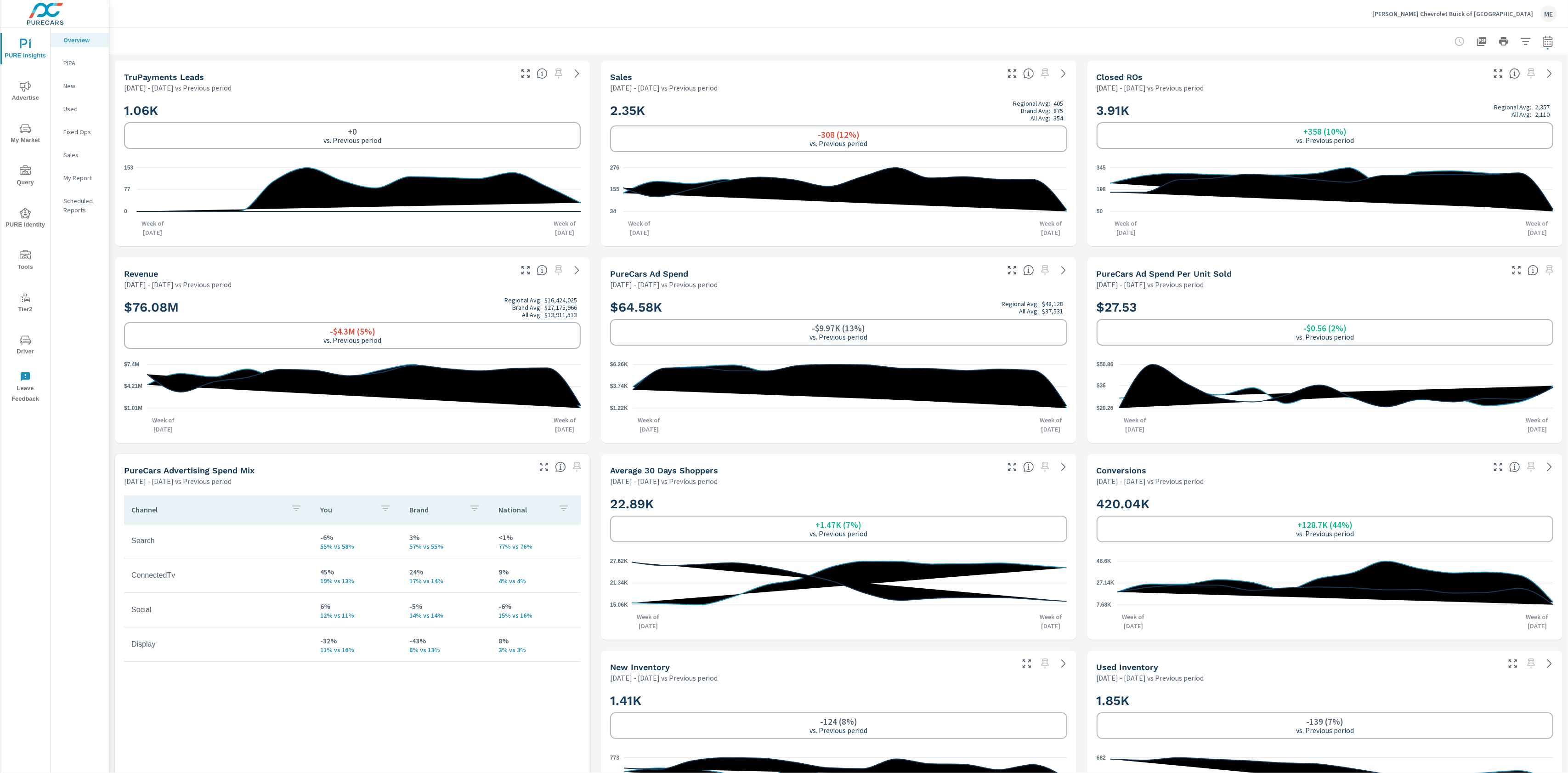
scroll to position [1, 0]
click at [1558, 44] on div at bounding box center [839, 41] width 1458 height 27
click at [1550, 41] on icon "button" at bounding box center [1548, 43] width 6 height 4
select select "Previous period"
click at [1496, 82] on select "Custom Yesterday Last week Last 7 days Last 14 days Last 30 days Last 45 days L…" at bounding box center [1474, 79] width 99 height 18
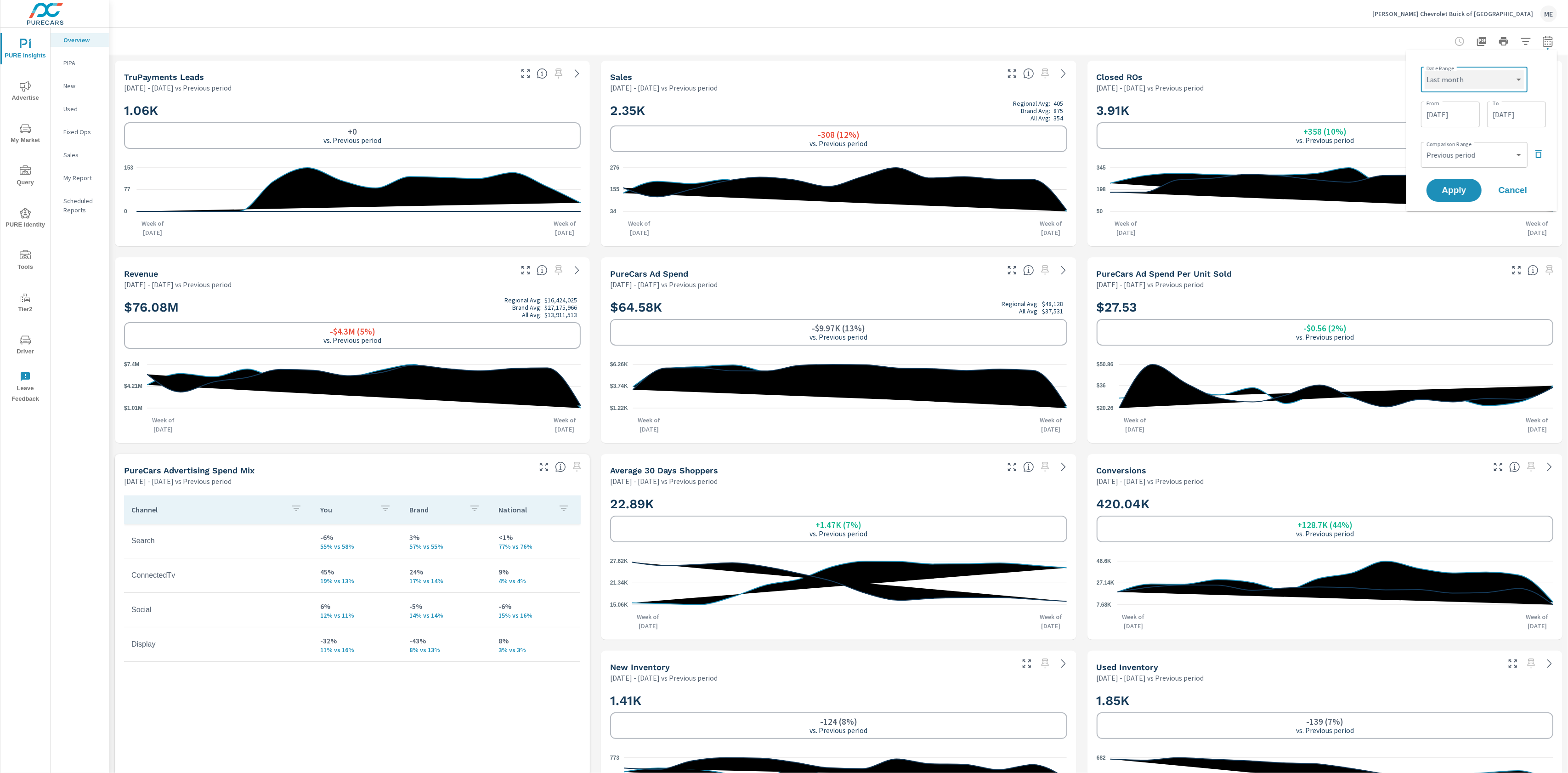
click at [1425, 70] on select "Custom Yesterday Last week Last 7 days Last 14 days Last 30 days Last 45 days L…" at bounding box center [1474, 79] width 99 height 18
select select "Last month"
click at [1538, 130] on div "Comparison Range Custom Previous period Previous month Previous year ​" at bounding box center [1483, 119] width 117 height 31
click at [1533, 121] on icon "button" at bounding box center [1535, 119] width 11 height 11
click at [1475, 132] on button "Apply" at bounding box center [1454, 129] width 57 height 24
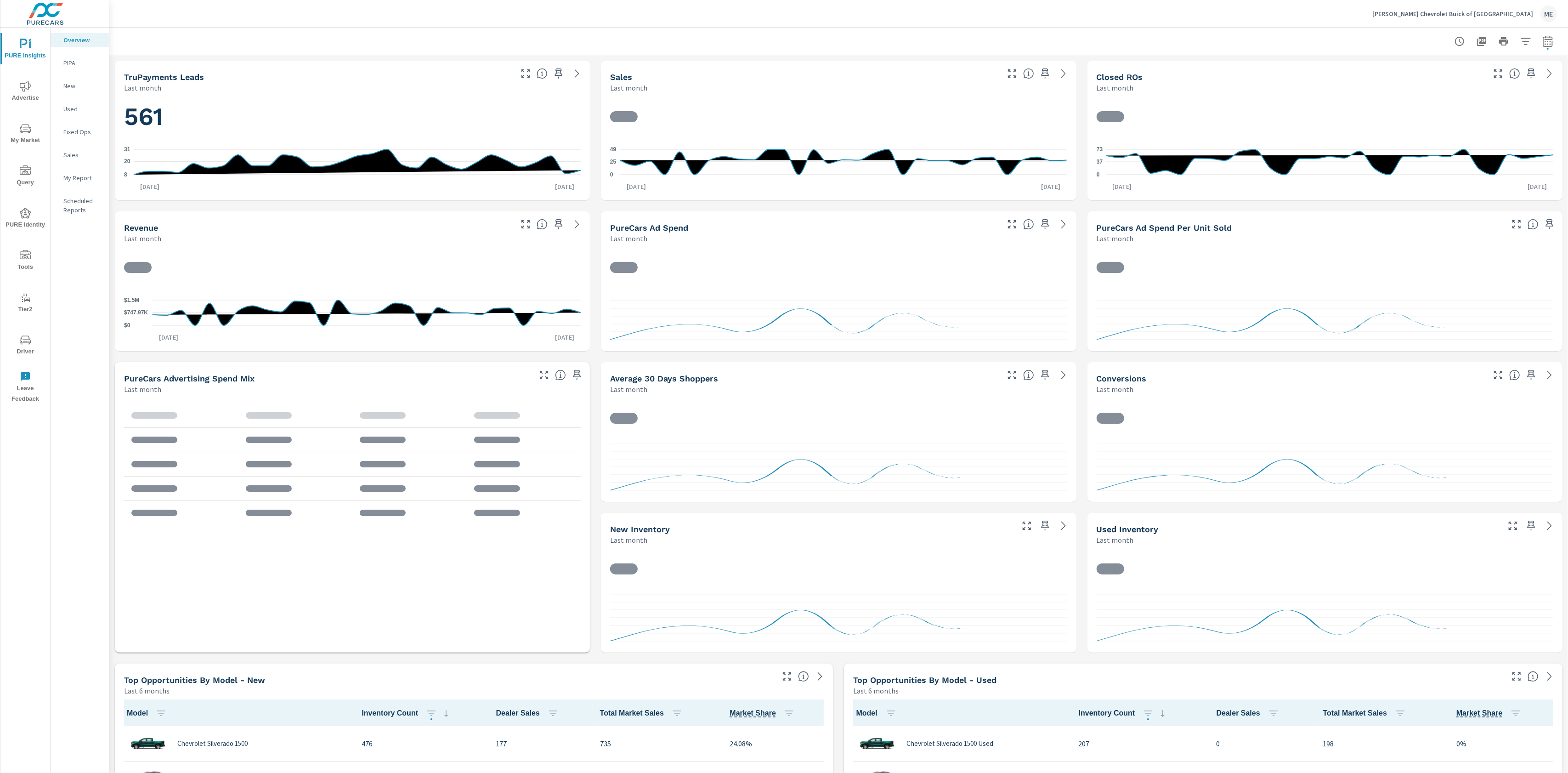
scroll to position [1, 0]
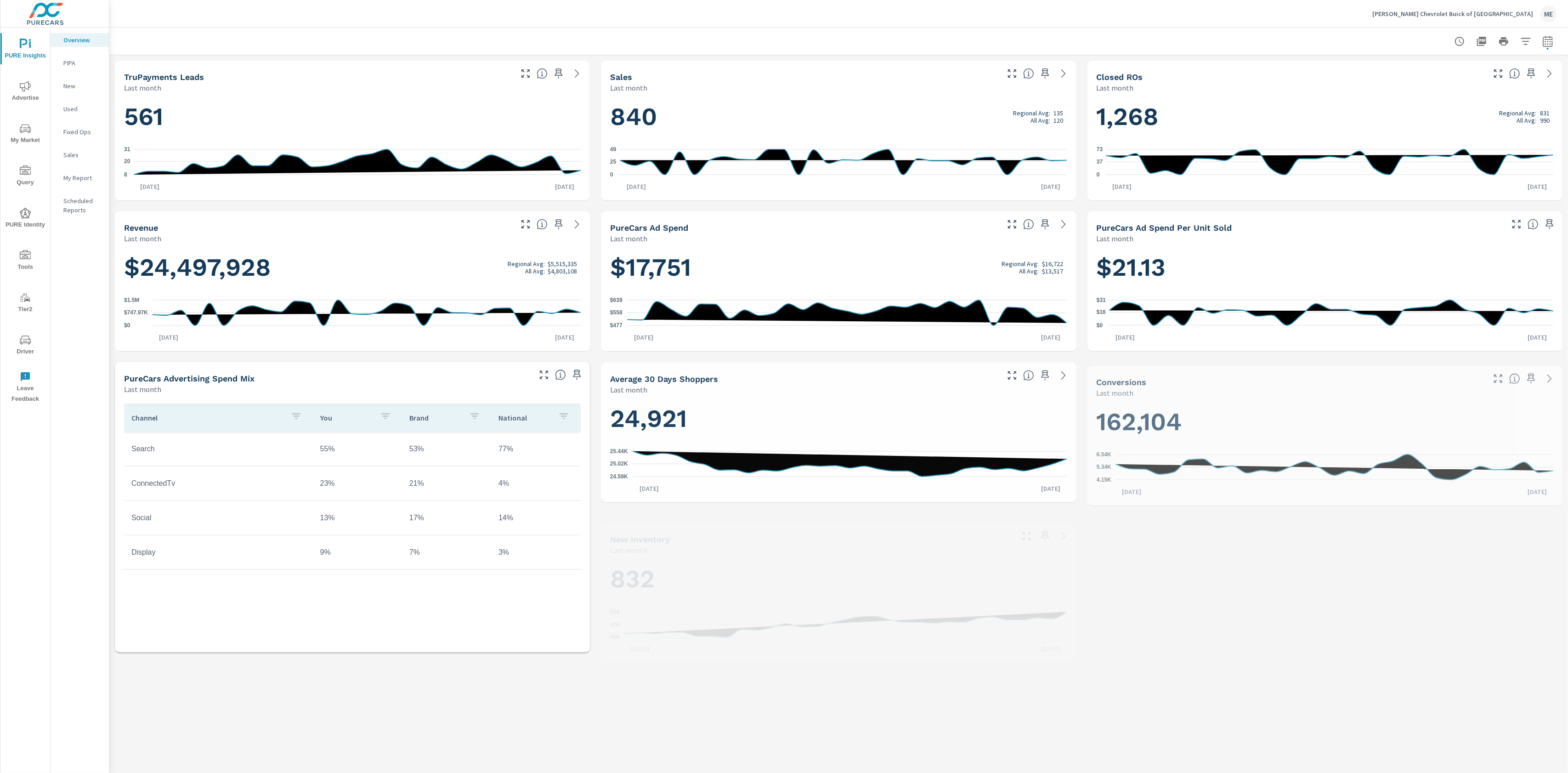
scroll to position [1, 0]
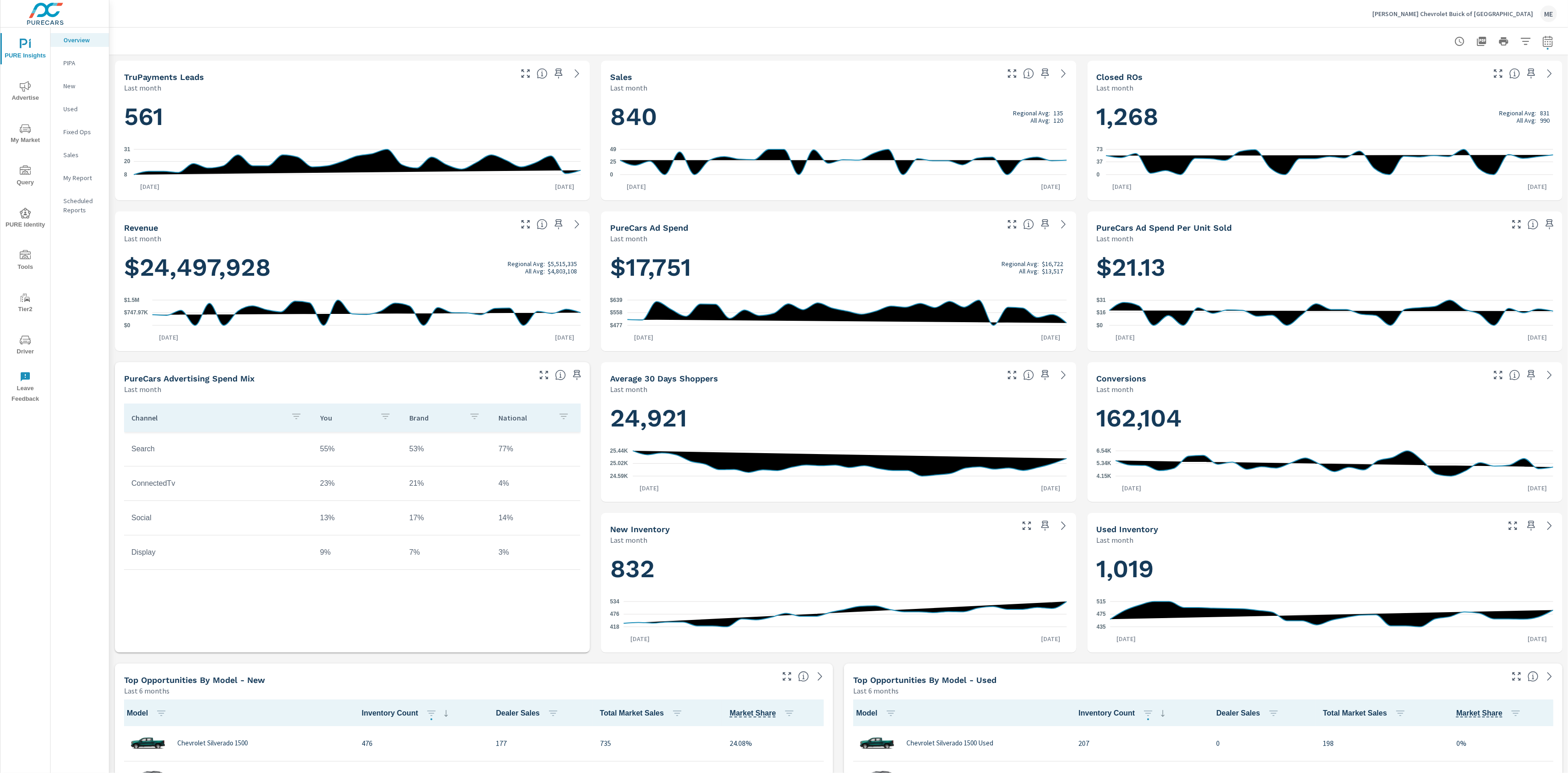
click at [26, 91] on icon "nav menu" at bounding box center [25, 86] width 11 height 11
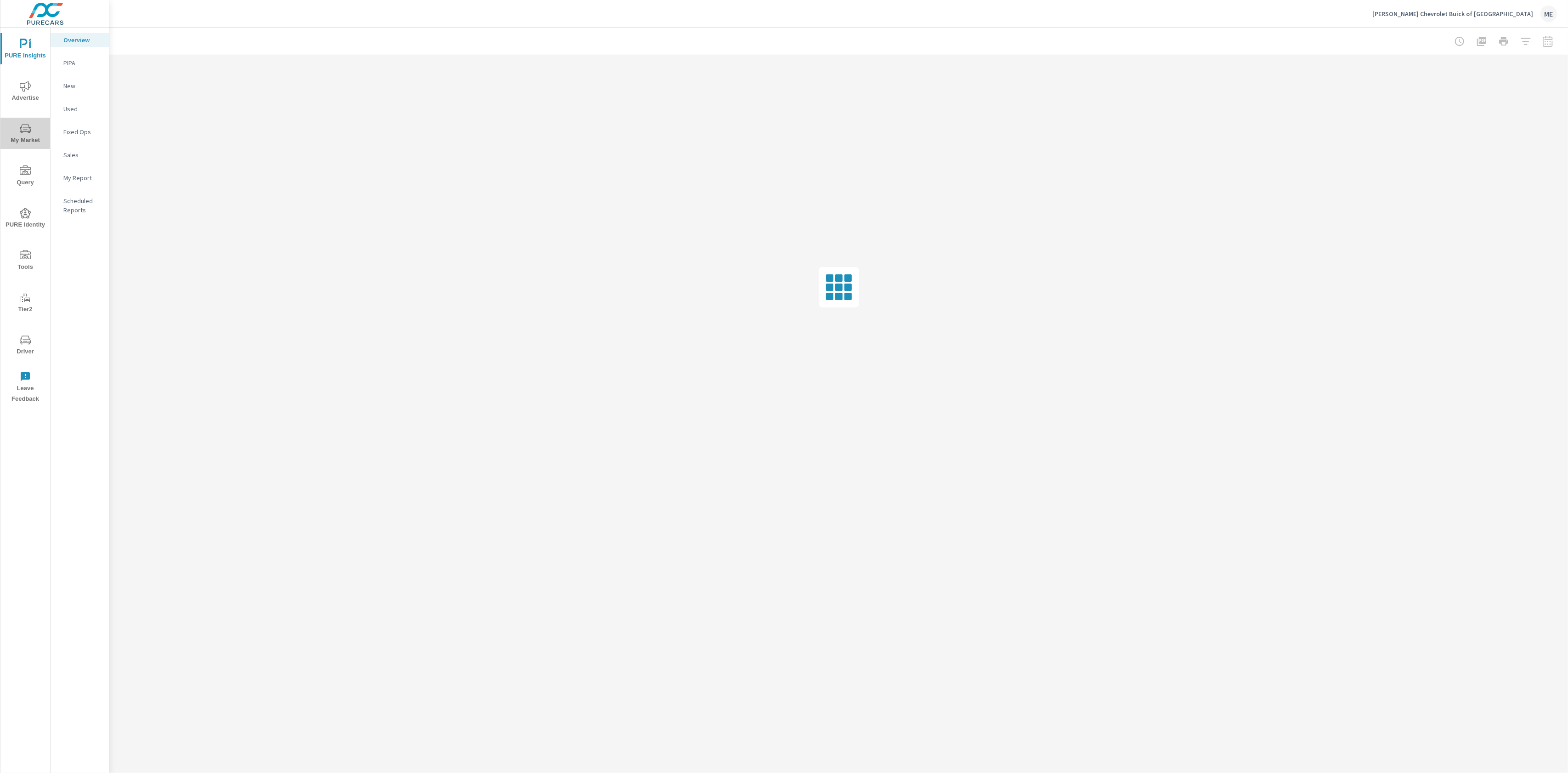
click at [33, 131] on span "My Market" at bounding box center [25, 134] width 44 height 23
click at [80, 279] on p "Inventory" at bounding box center [82, 283] width 38 height 9
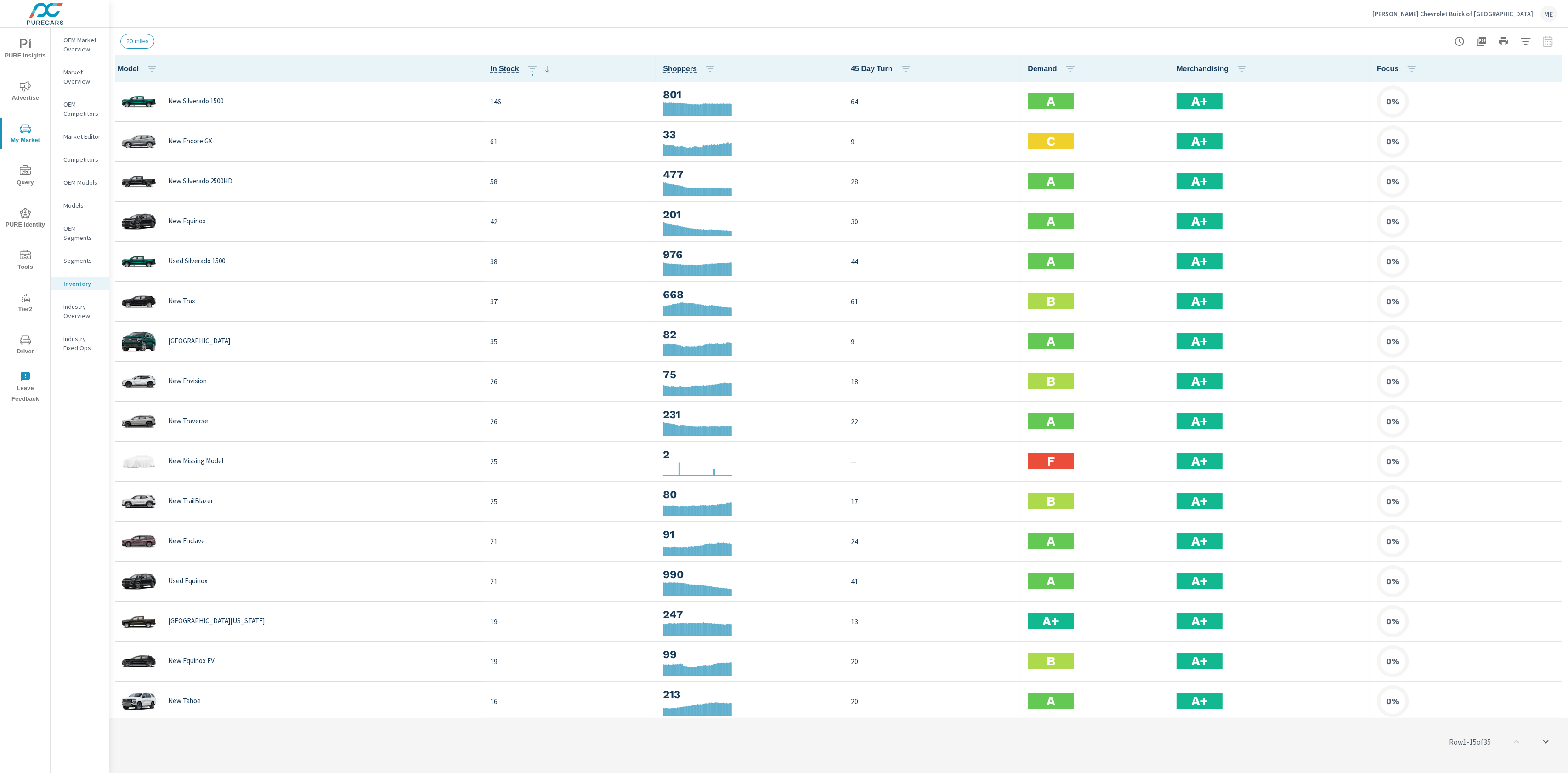
scroll to position [1, 0]
click at [1559, 70] on icon "button" at bounding box center [1555, 68] width 11 height 11
click at [1509, 156] on span "Inventory" at bounding box center [1525, 155] width 58 height 9
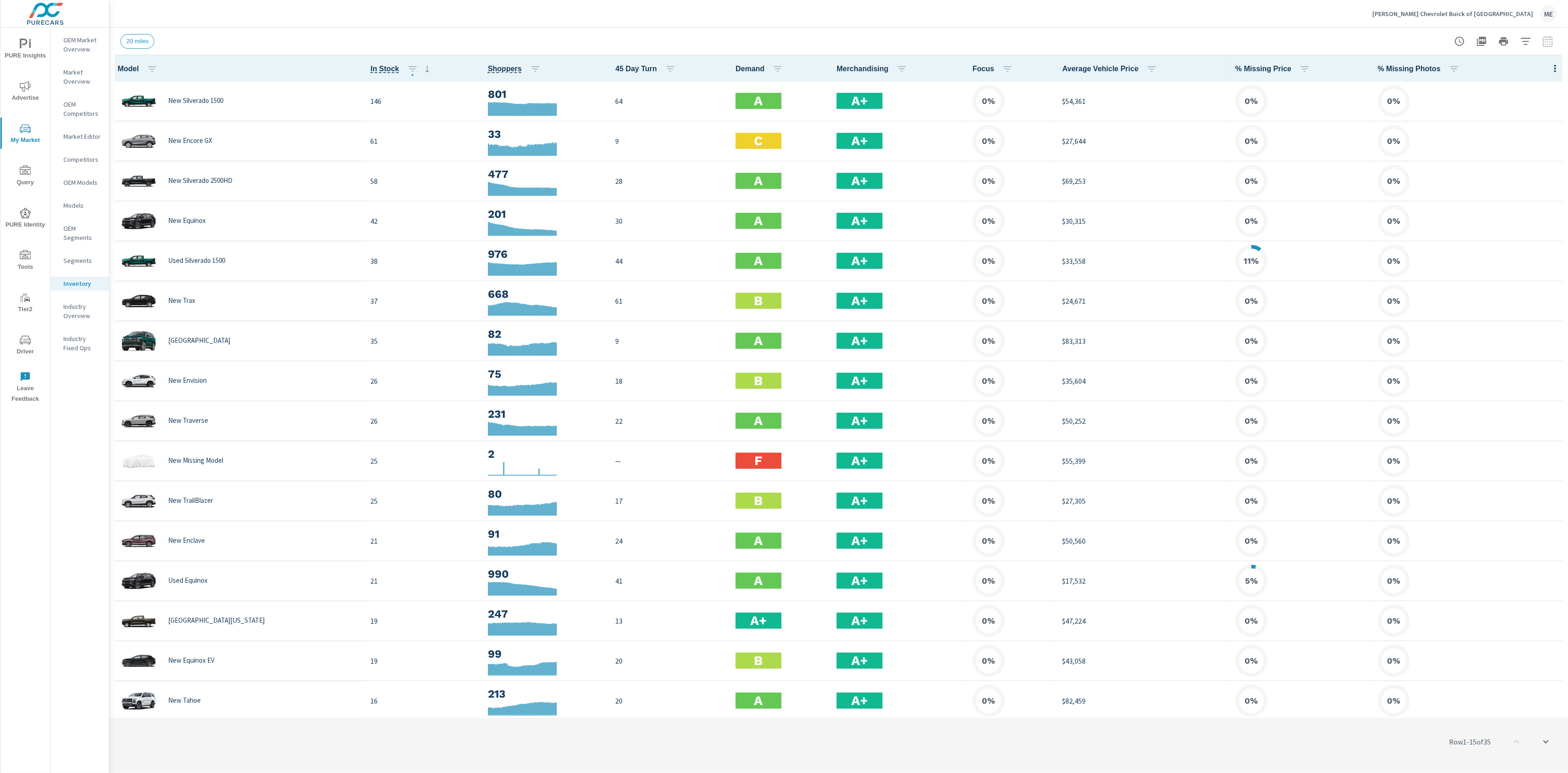
click at [1559, 80] on div at bounding box center [1555, 69] width 26 height 27
click at [1559, 74] on icon "button" at bounding box center [1555, 68] width 11 height 11
click at [1519, 172] on span "Market Comparison" at bounding box center [1525, 172] width 58 height 9
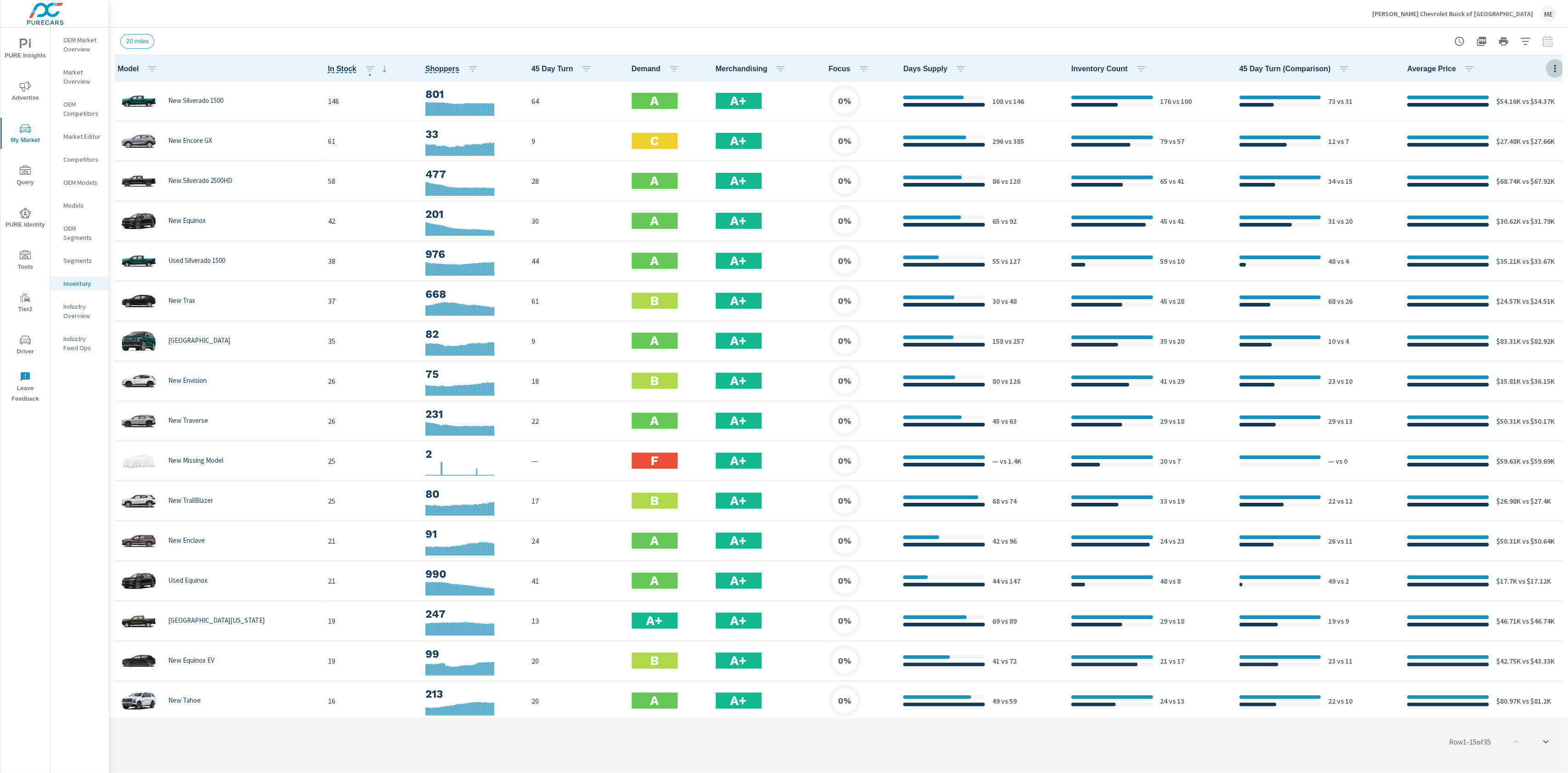
click at [1558, 68] on icon "button" at bounding box center [1555, 68] width 11 height 11
click at [1526, 193] on span "Attributed Sales" at bounding box center [1525, 189] width 58 height 9
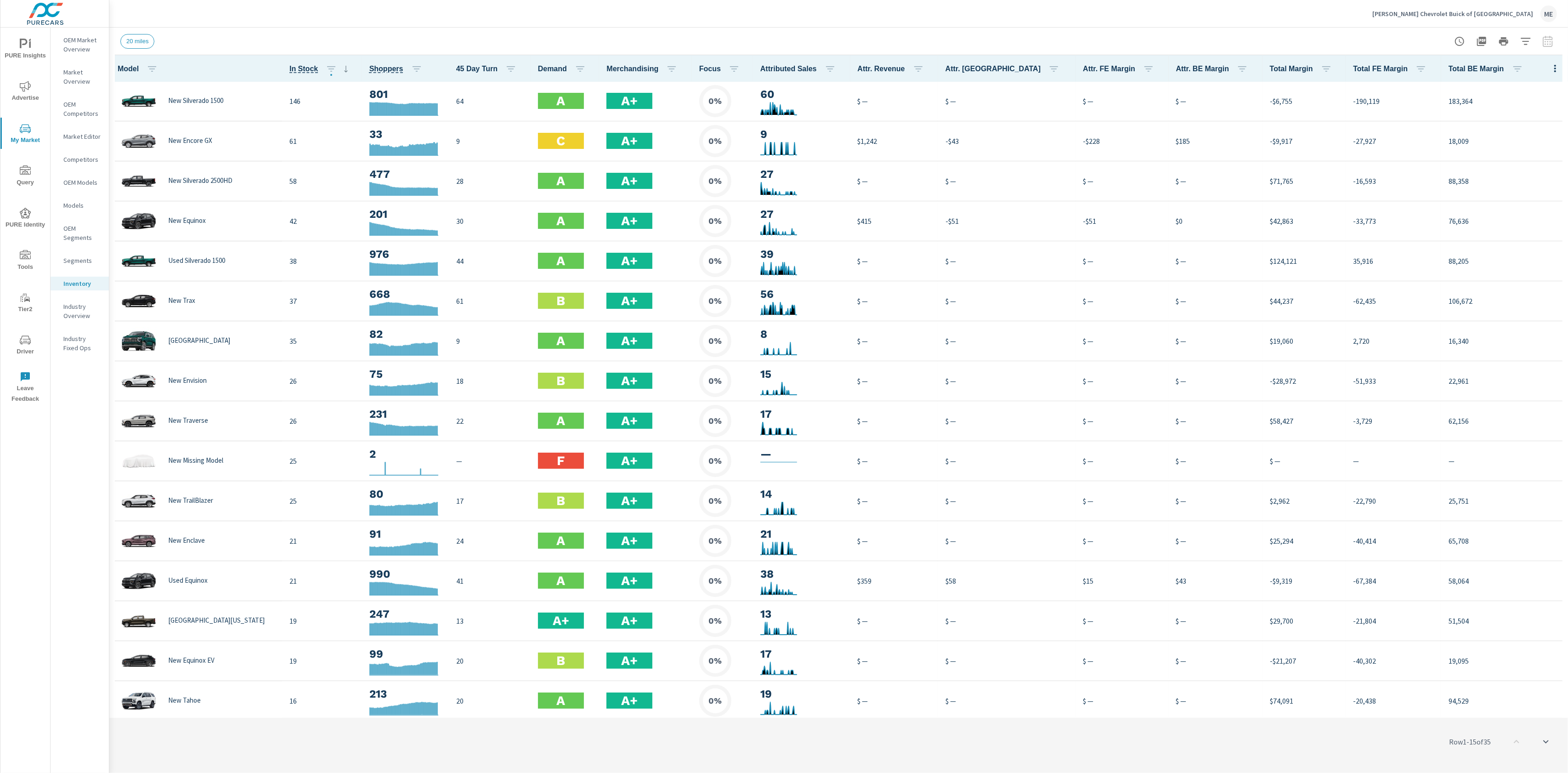
click at [1556, 65] on icon "button" at bounding box center [1555, 68] width 11 height 11
click at [1534, 121] on span "Audience" at bounding box center [1525, 122] width 58 height 9
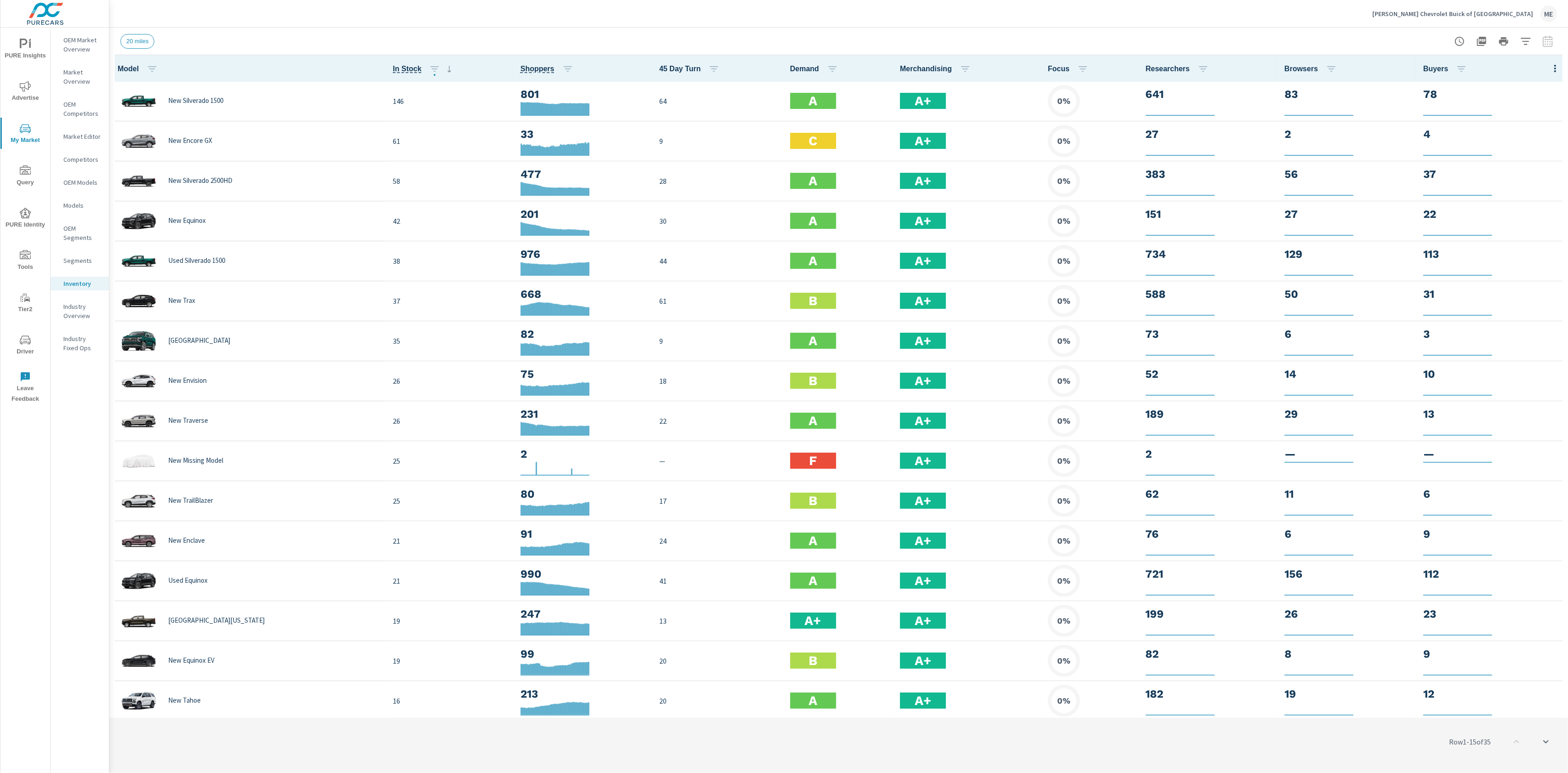
click at [1557, 68] on div "Default Engagement Audience Market Performance Inventory Market Comparison Attr…" at bounding box center [784, 386] width 1568 height 773
click at [1554, 69] on div "Default Engagement Audience Market Performance Inventory Market Comparison Attr…" at bounding box center [784, 386] width 1568 height 773
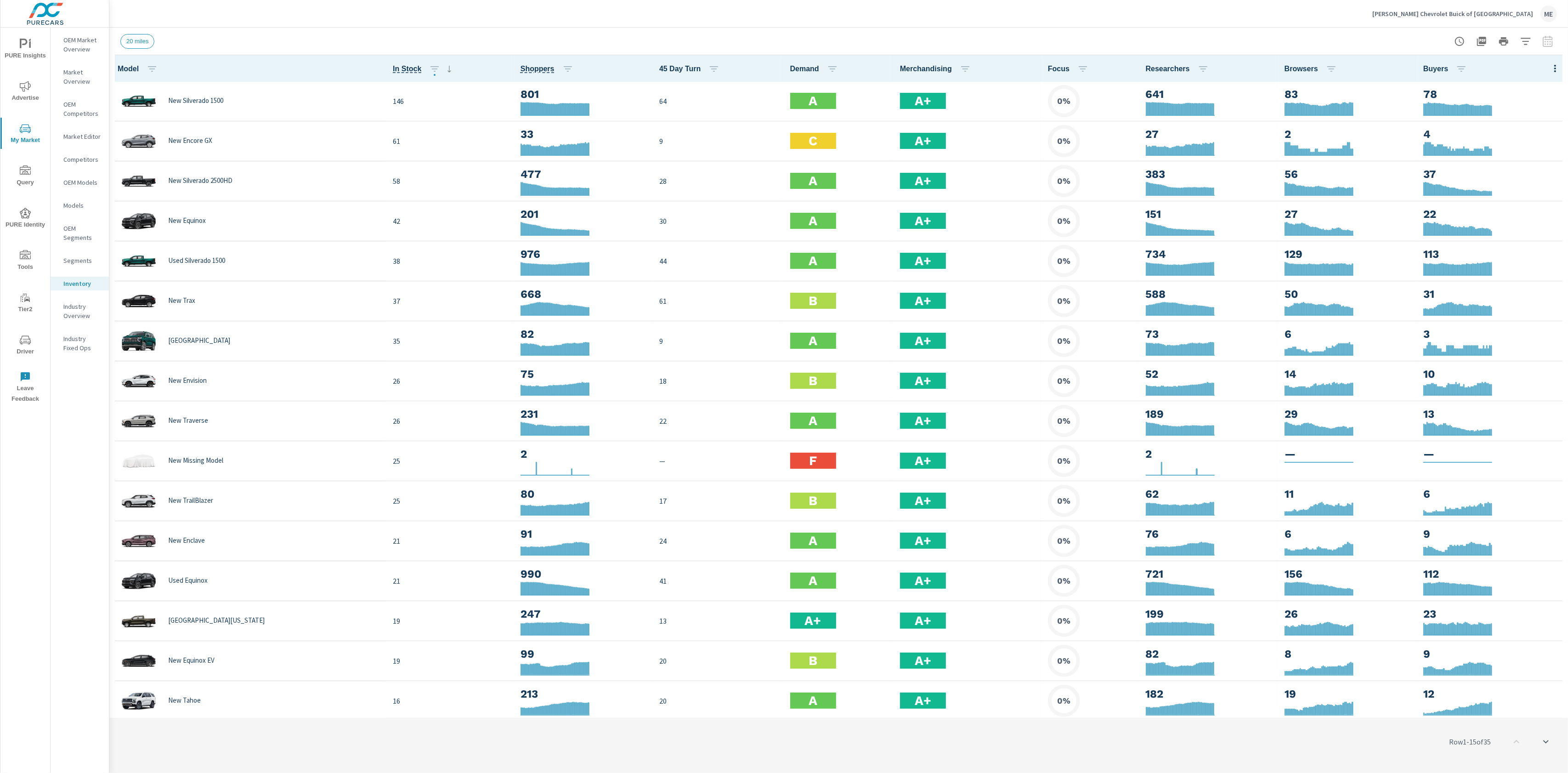
click at [1554, 63] on icon "button" at bounding box center [1555, 68] width 11 height 11
click at [1553, 65] on body "PURE Insights Advertise My Market Query PURE Identity Tools Tier2 Driver Leave …" at bounding box center [784, 386] width 1568 height 773
click at [1556, 68] on icon "button" at bounding box center [1555, 68] width 2 height 7
drag, startPoint x: 1530, startPoint y: 223, endPoint x: 1532, endPoint y: 216, distance: 7.3
click at [1531, 219] on nav "Customize columns..." at bounding box center [1525, 213] width 72 height 24
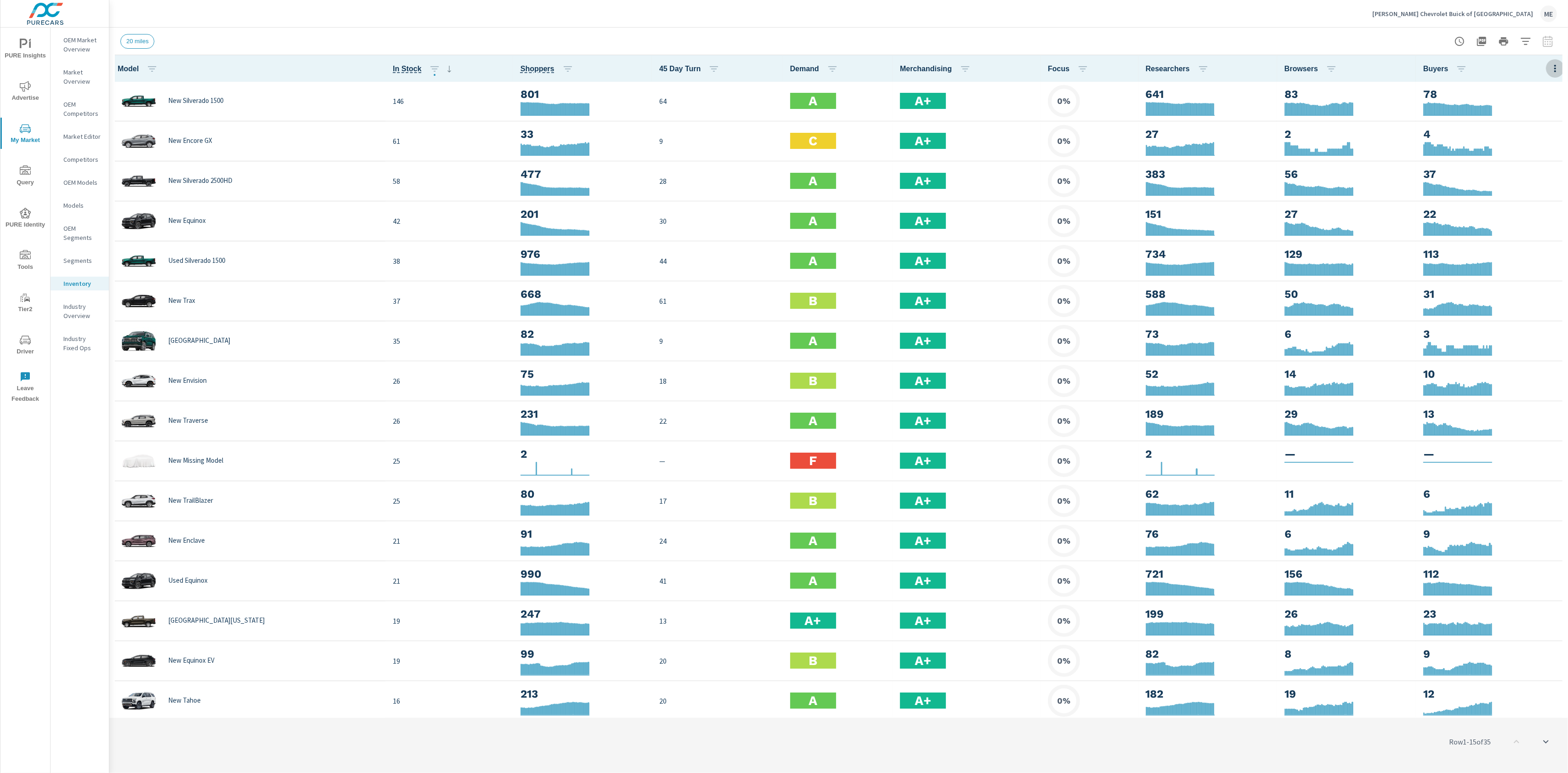
click at [1555, 65] on icon "button" at bounding box center [1555, 68] width 11 height 11
click at [1531, 209] on span "Customize columns..." at bounding box center [1525, 213] width 58 height 9
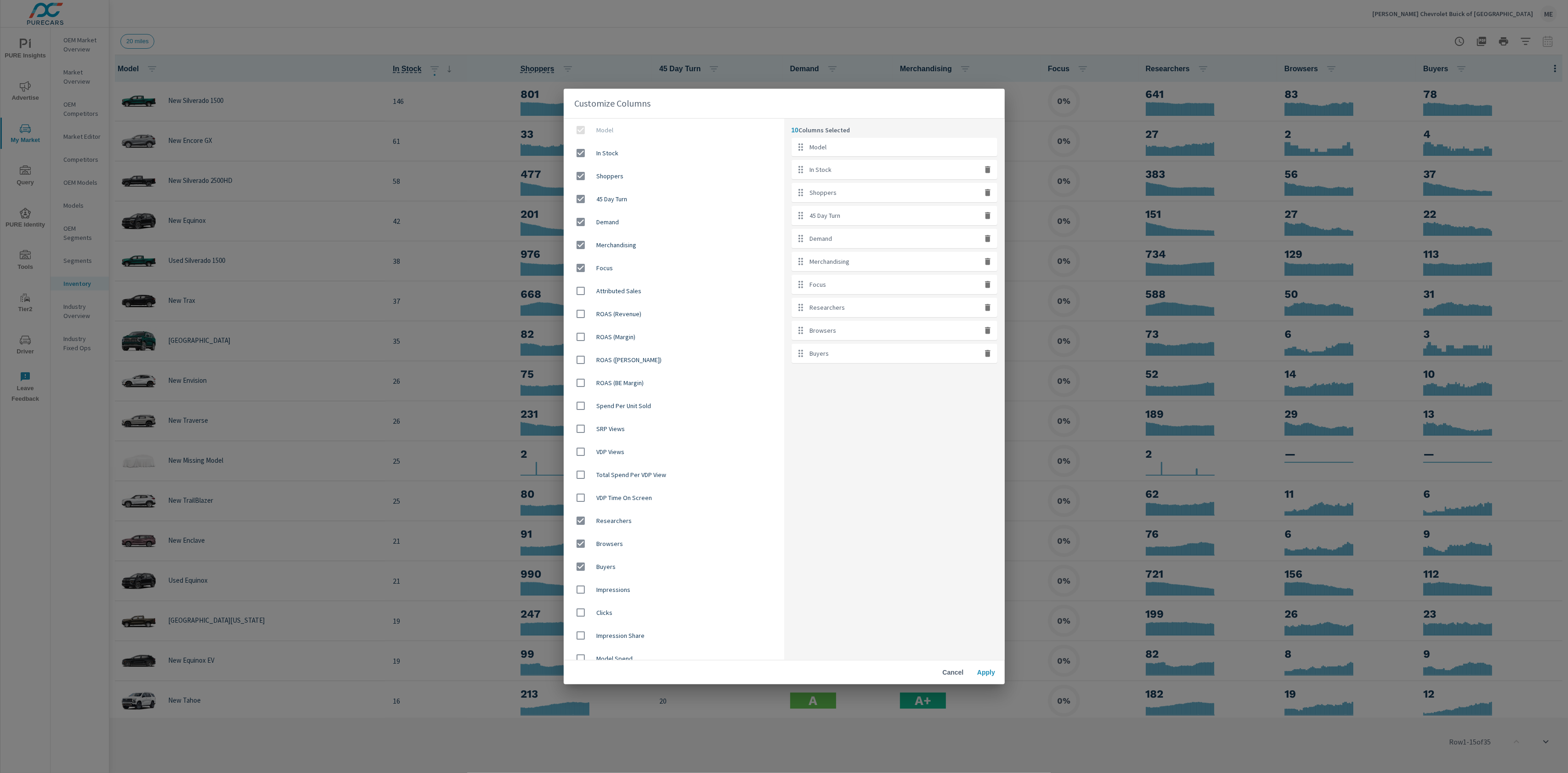
click at [989, 285] on icon "button" at bounding box center [987, 284] width 5 height 7
checkbox input "false"
click at [986, 671] on span "Apply" at bounding box center [986, 672] width 22 height 9
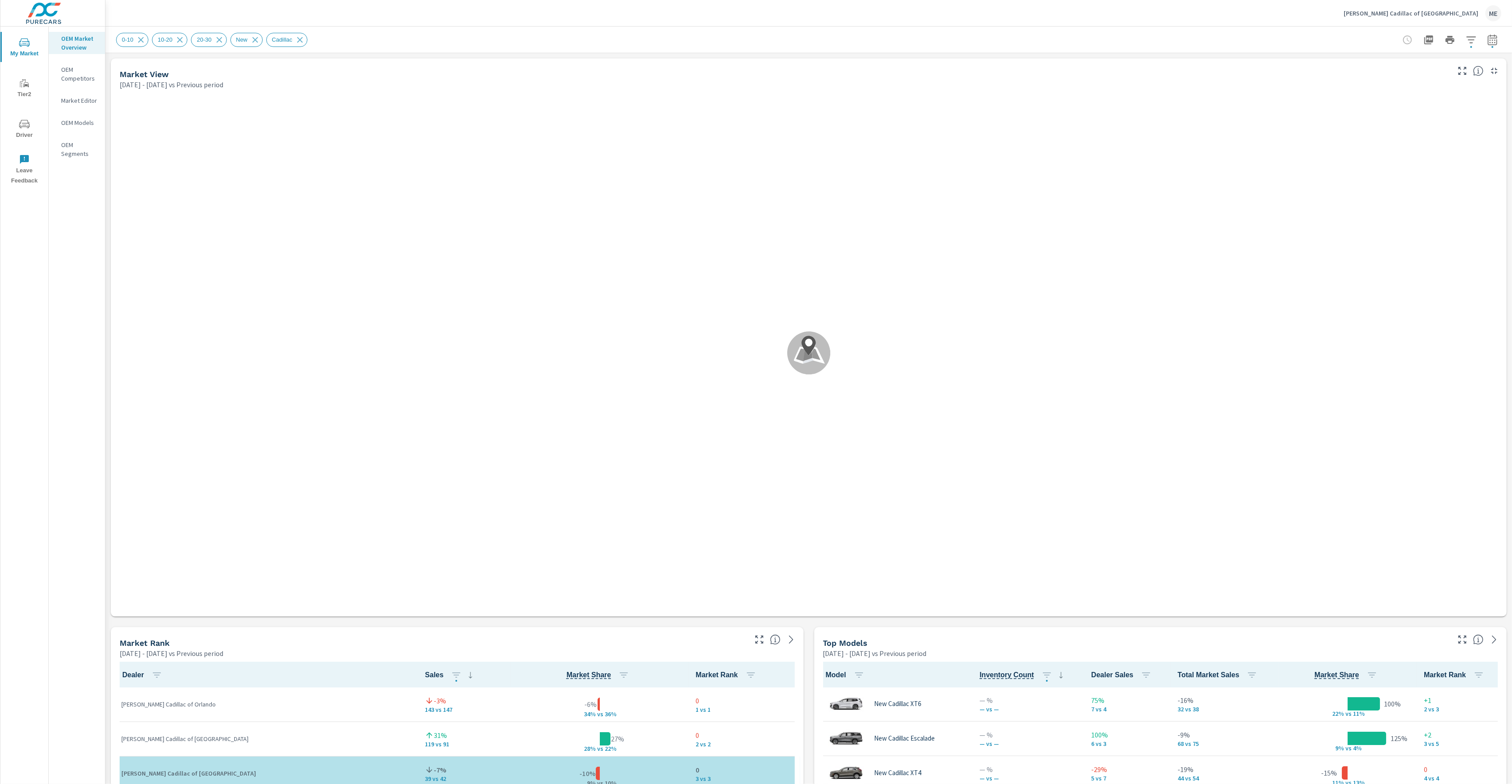
scroll to position [1, 0]
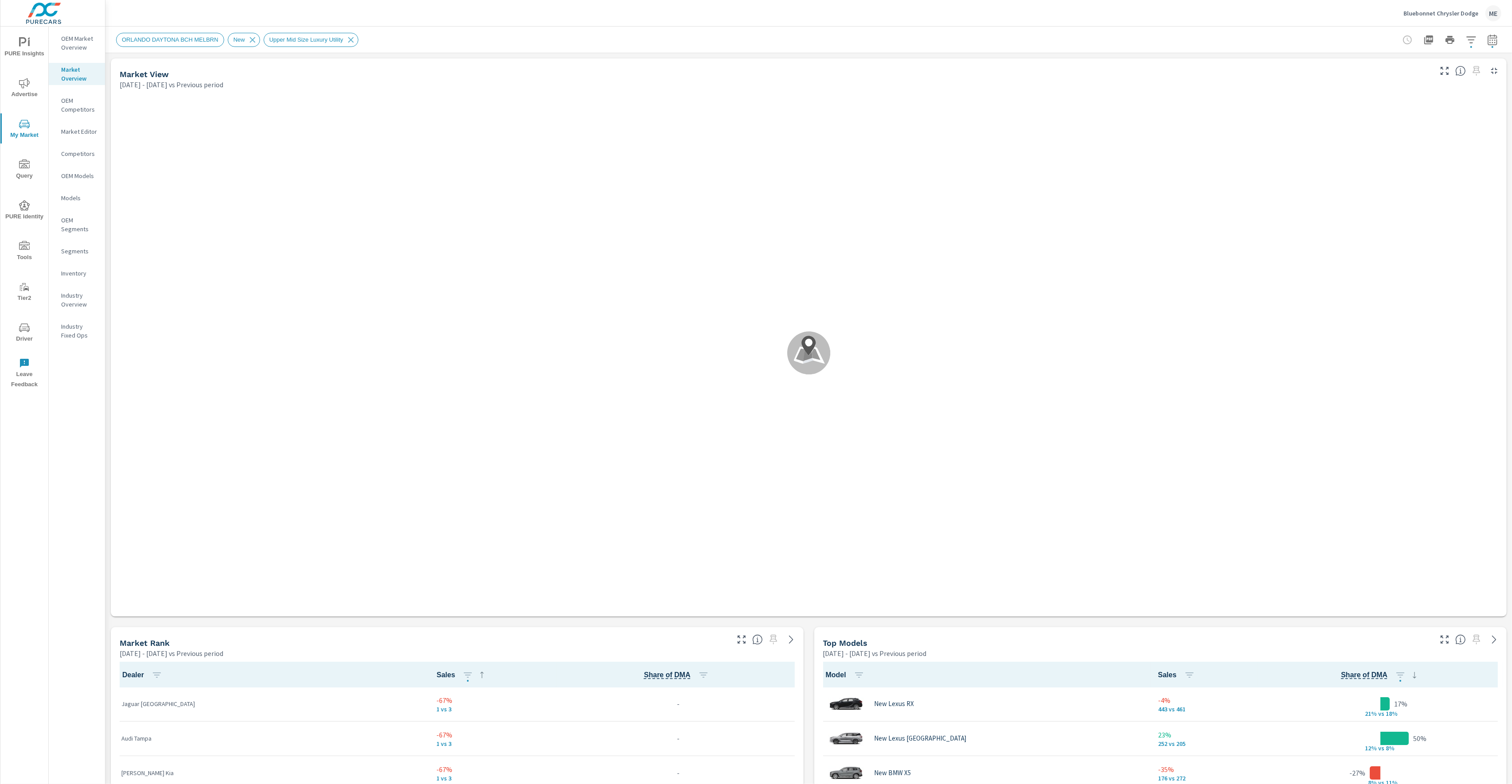
scroll to position [1, 0]
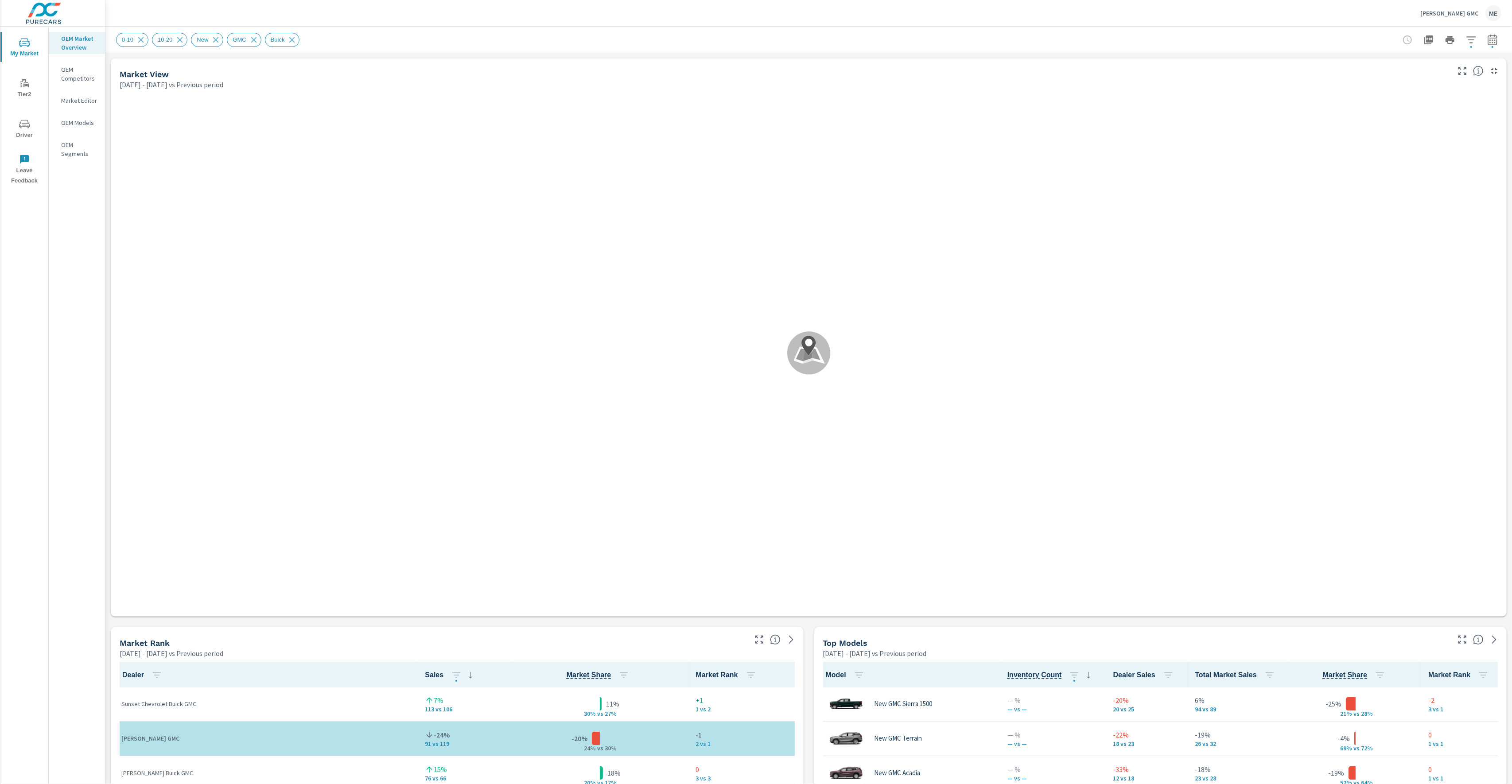
scroll to position [1, 0]
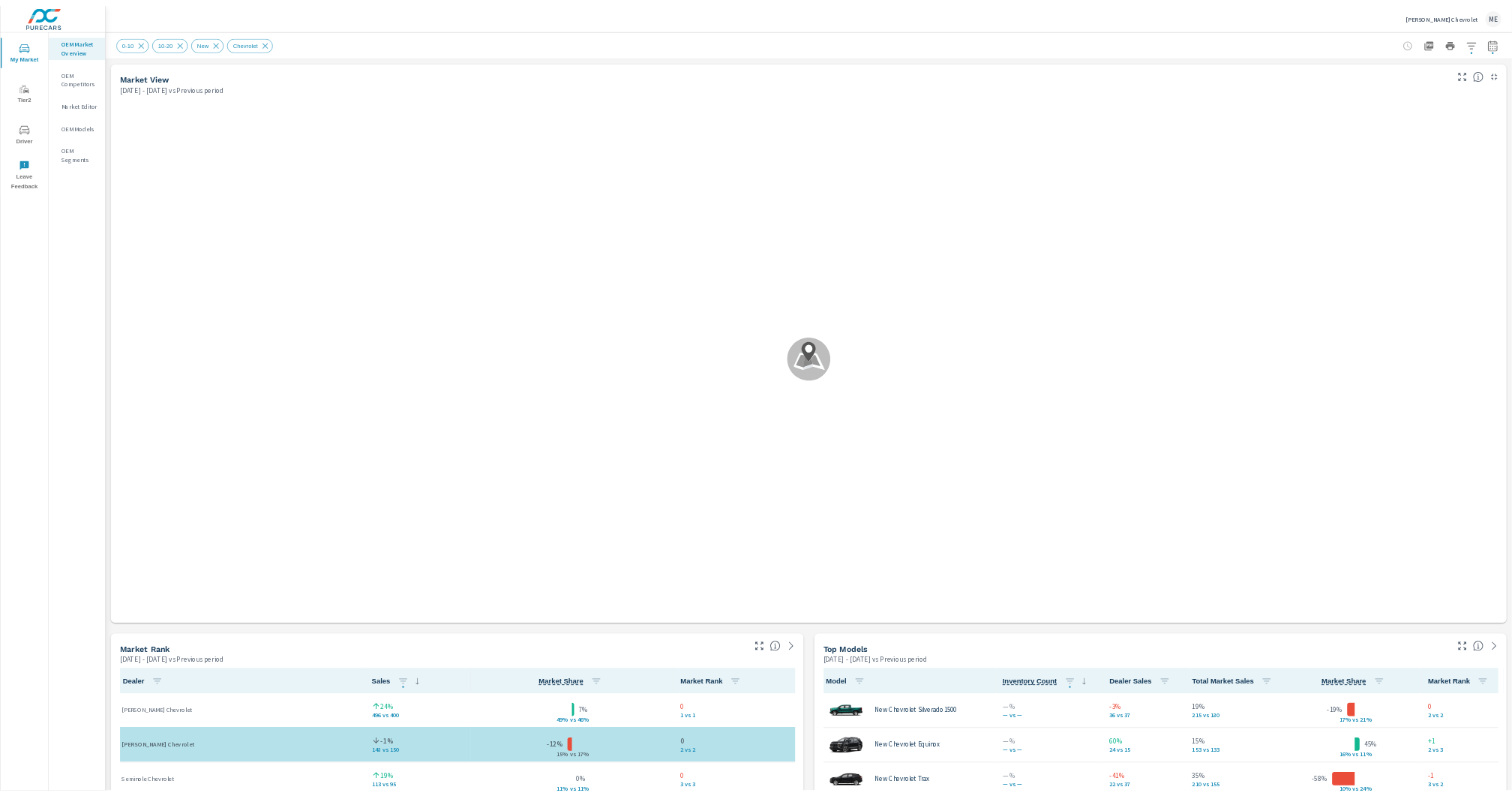
scroll to position [1, 0]
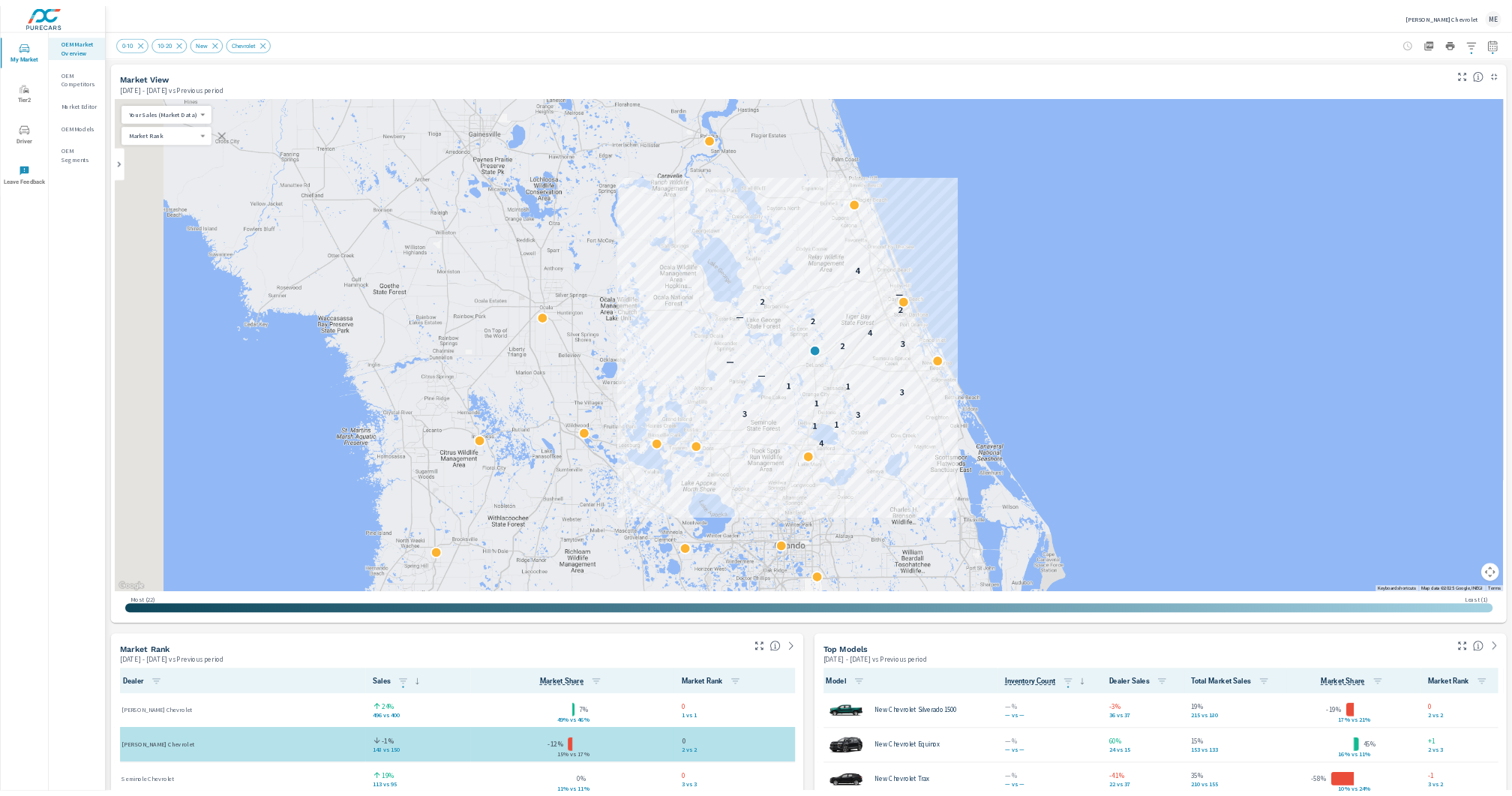
scroll to position [1, 0]
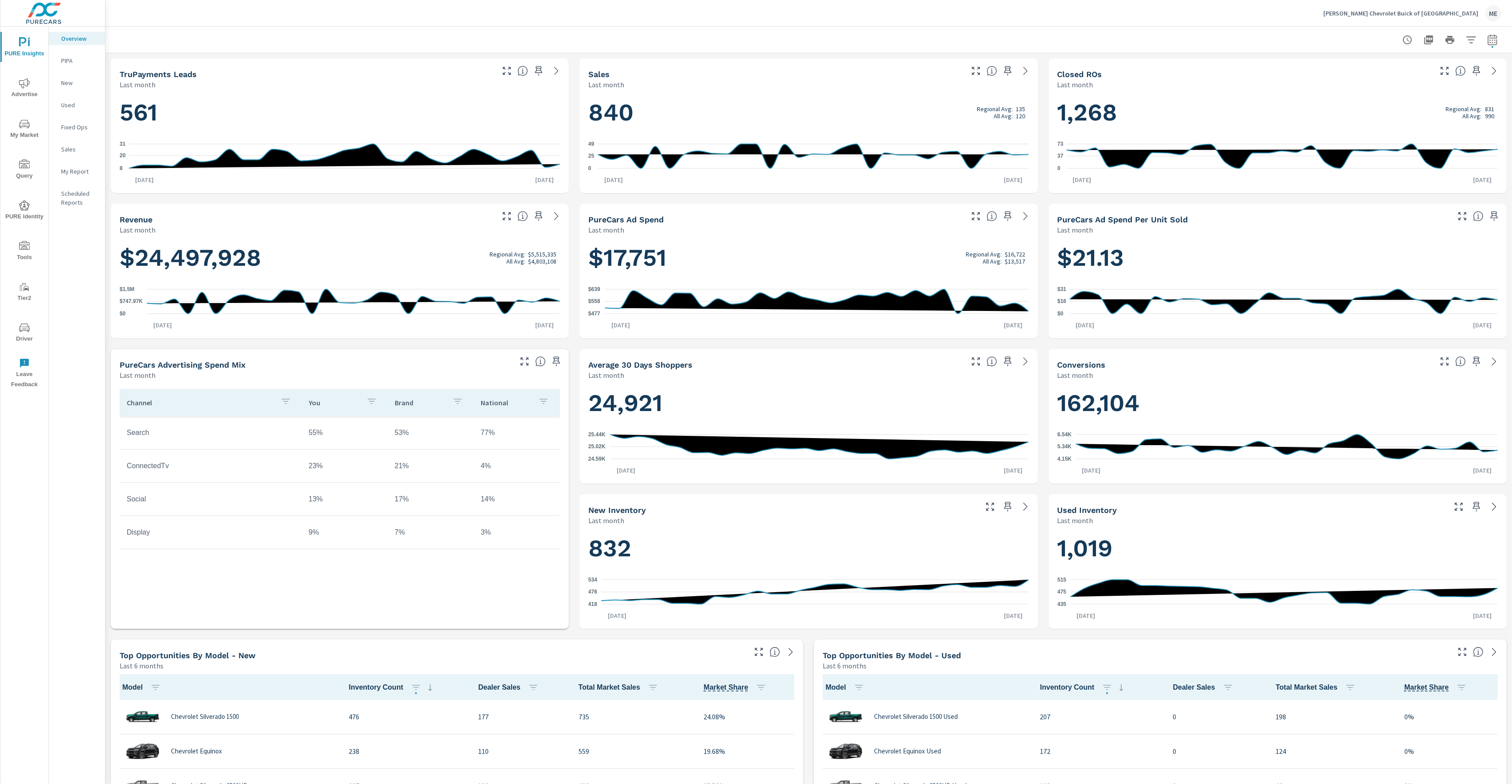
scroll to position [1, 0]
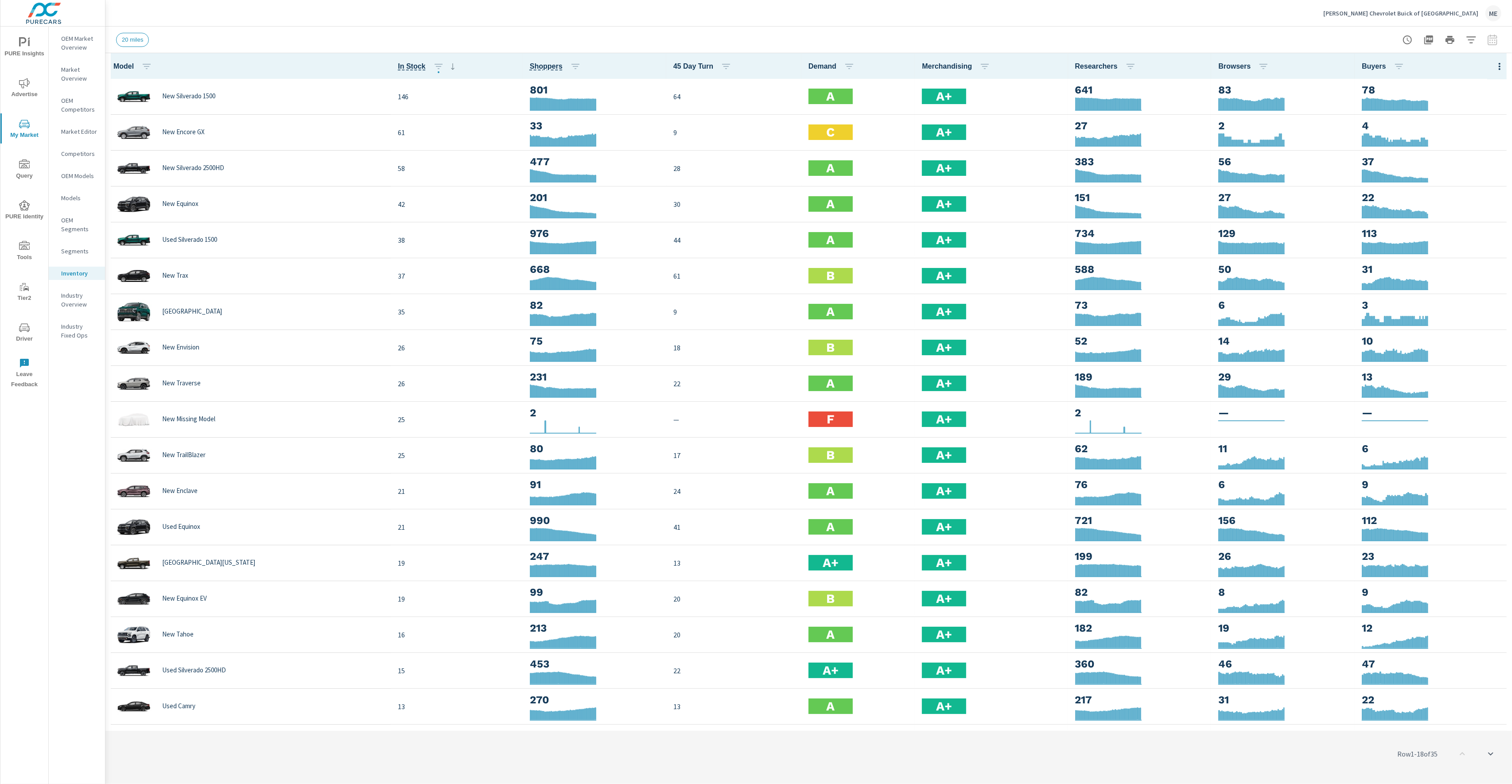
scroll to position [1, 0]
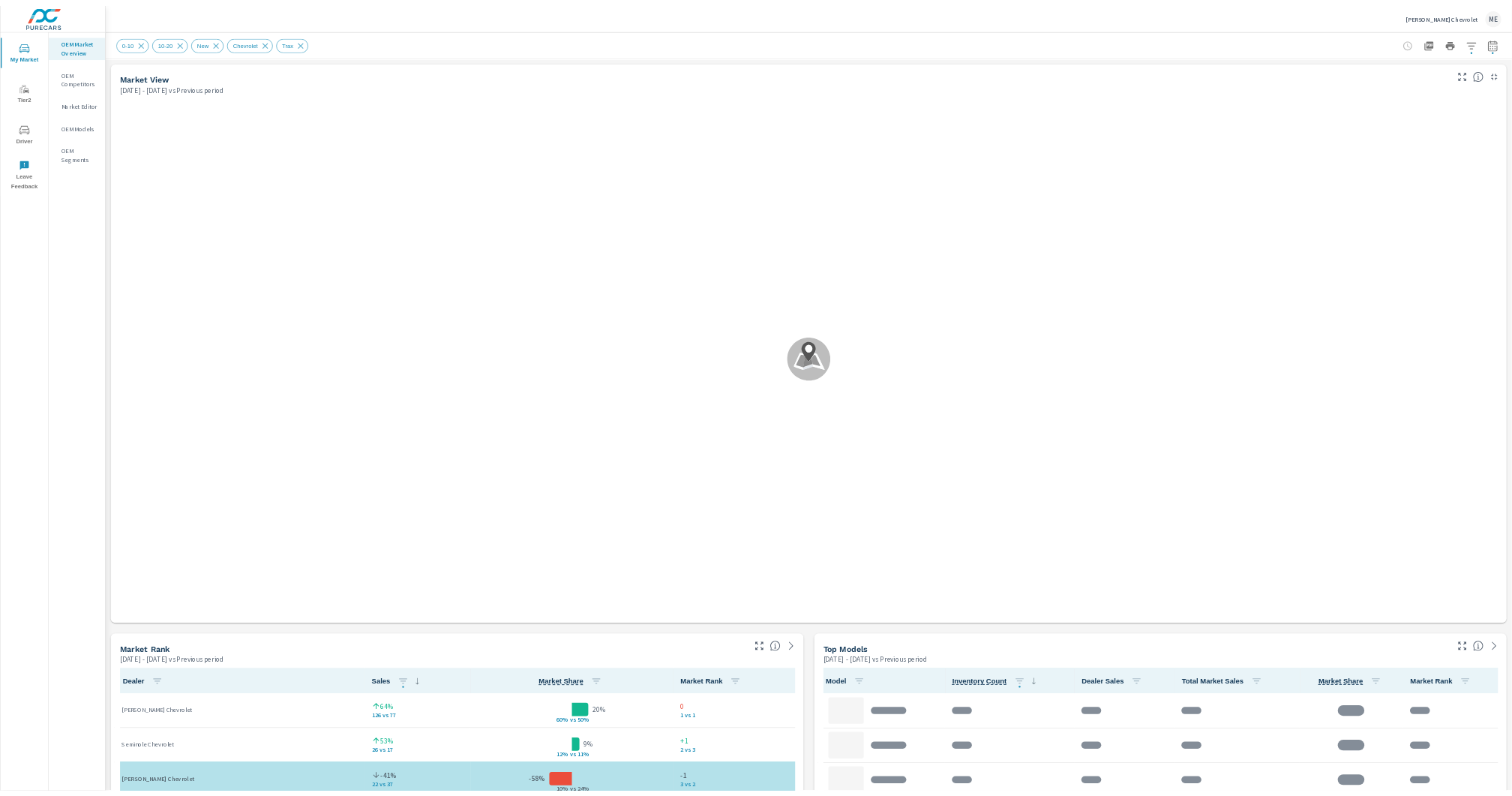
scroll to position [1, 0]
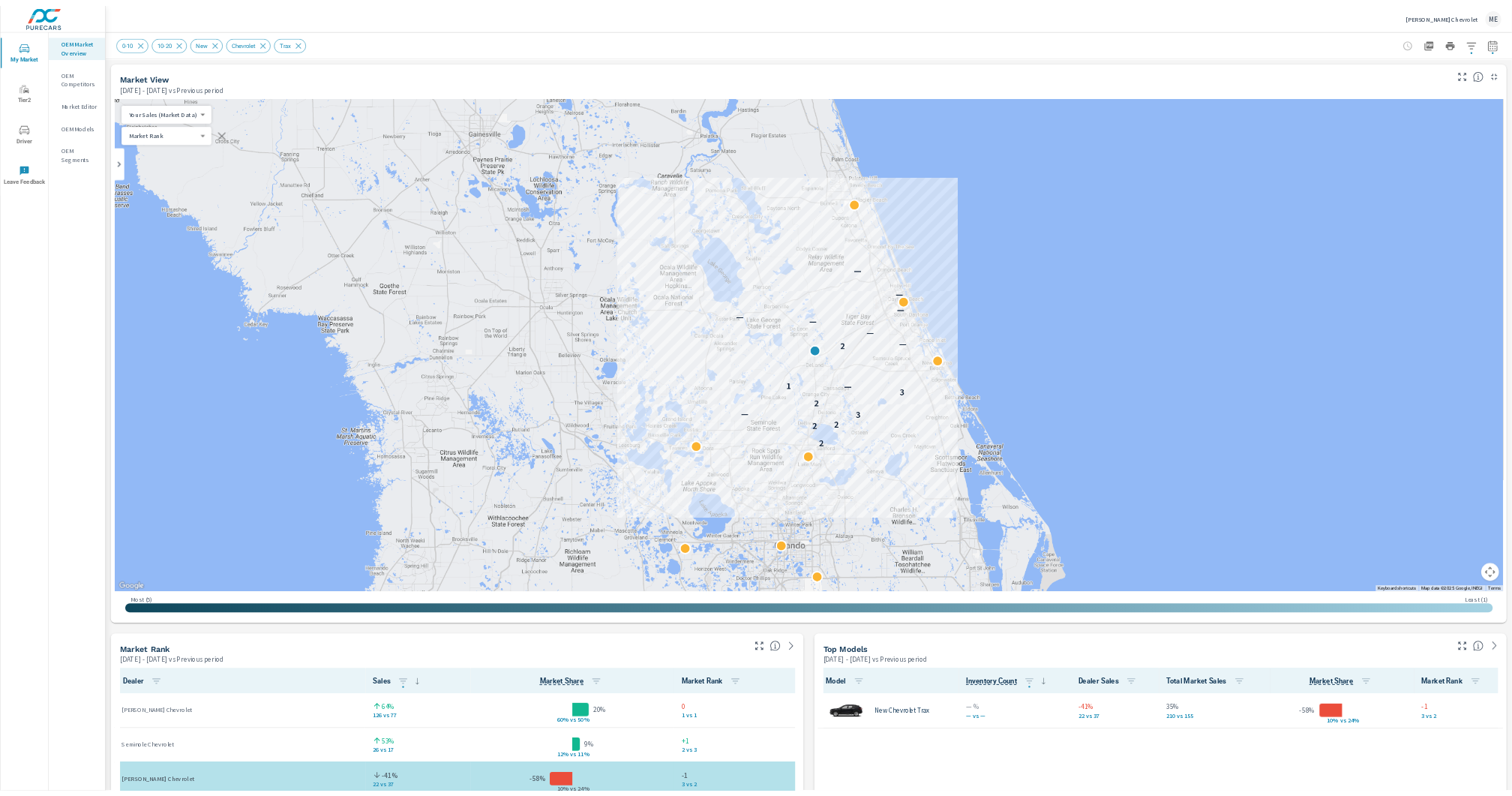
scroll to position [1, 0]
